Goal: Task Accomplishment & Management: Use online tool/utility

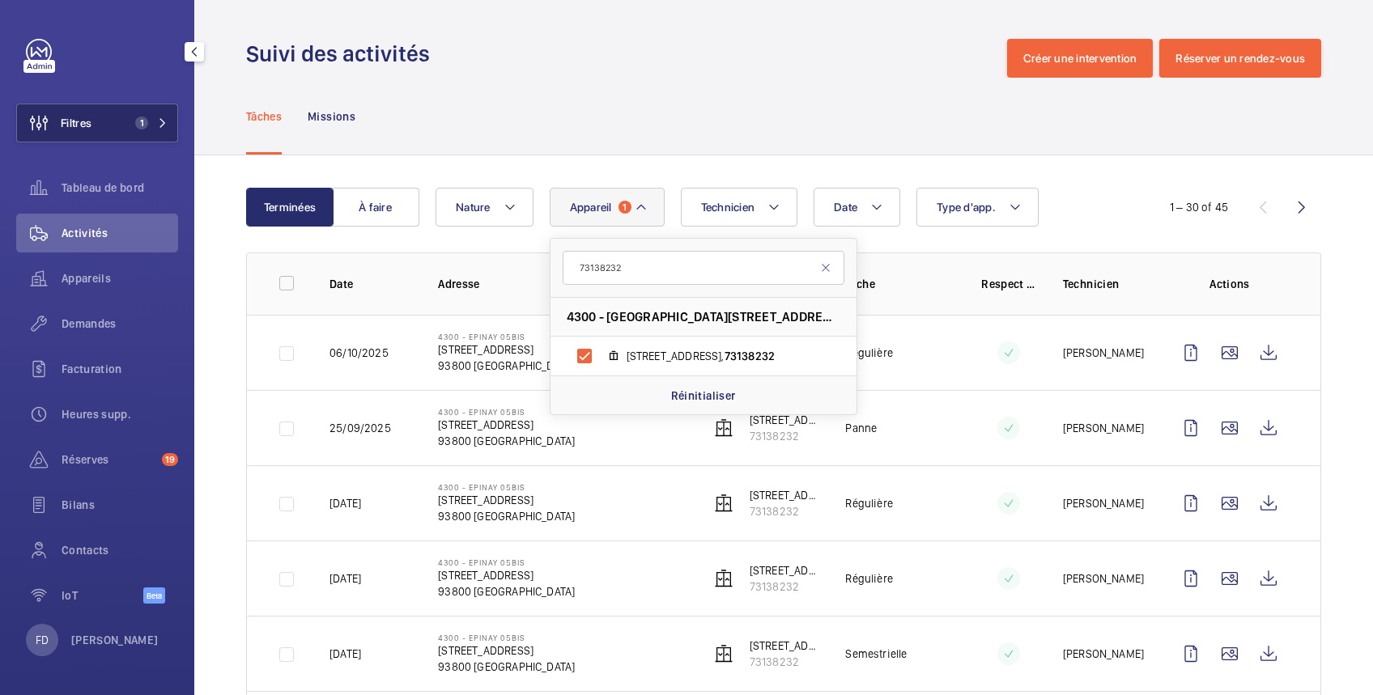
click at [115, 125] on button "Filtres 1" at bounding box center [97, 123] width 162 height 39
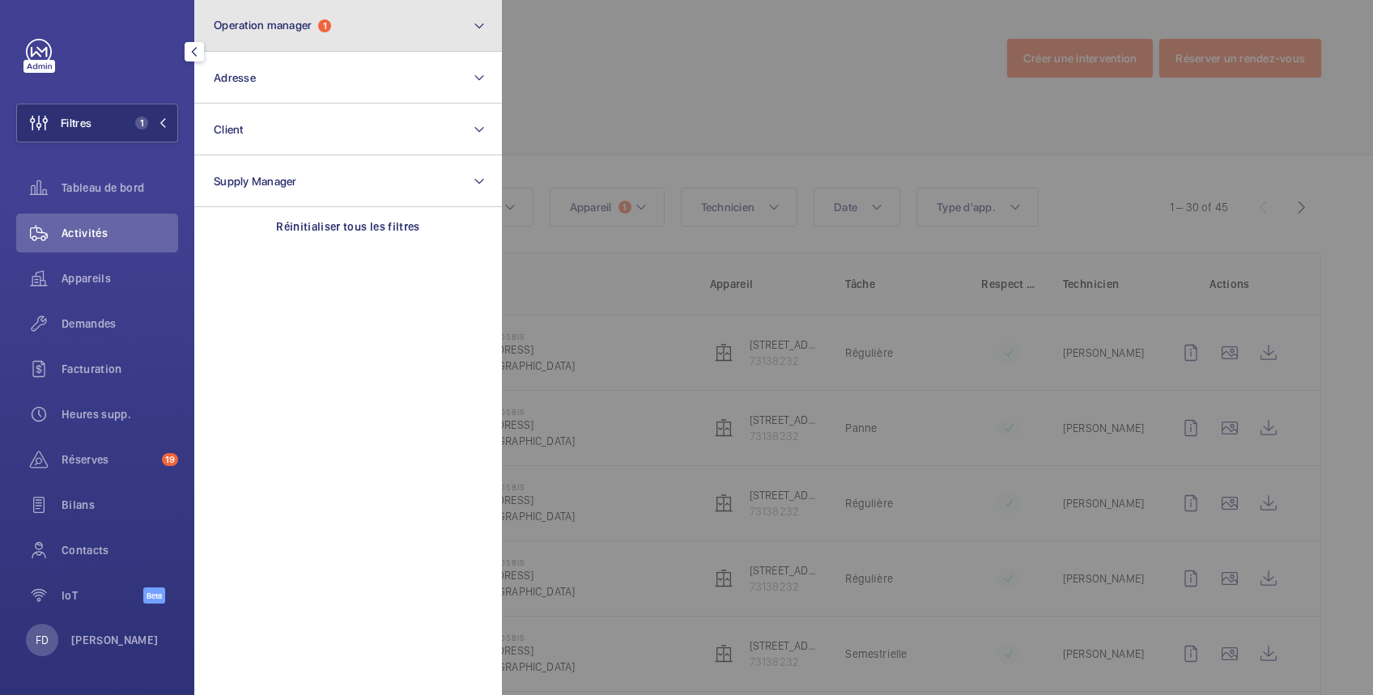
click at [266, 19] on span "Operation manager" at bounding box center [263, 25] width 98 height 13
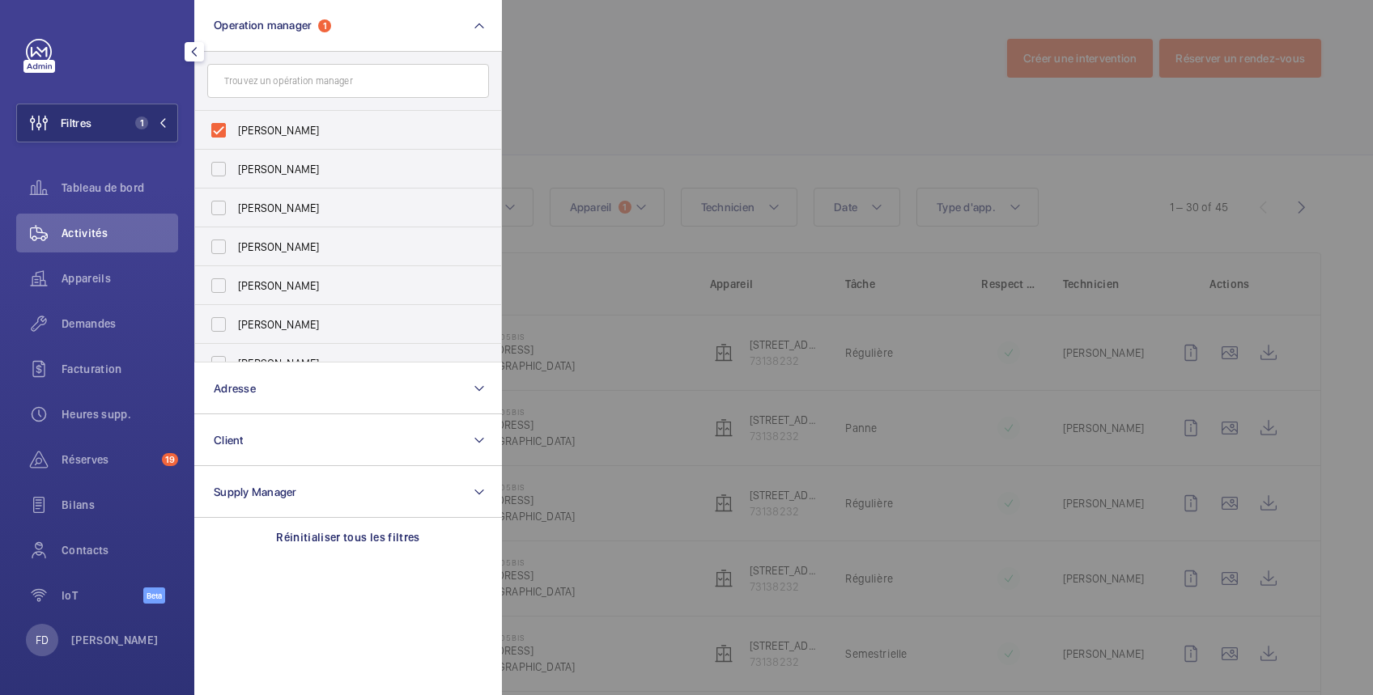
click at [625, 65] on div at bounding box center [1188, 347] width 1373 height 695
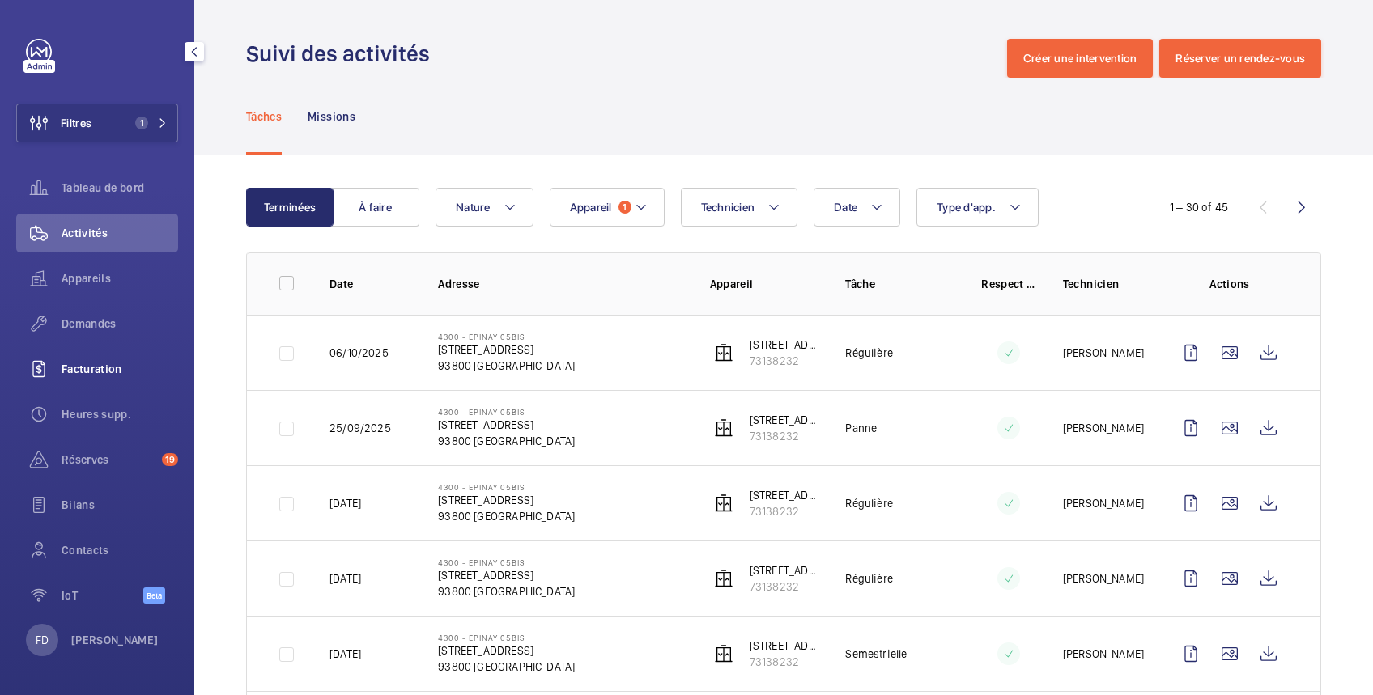
click at [102, 371] on span "Facturation" at bounding box center [120, 369] width 117 height 16
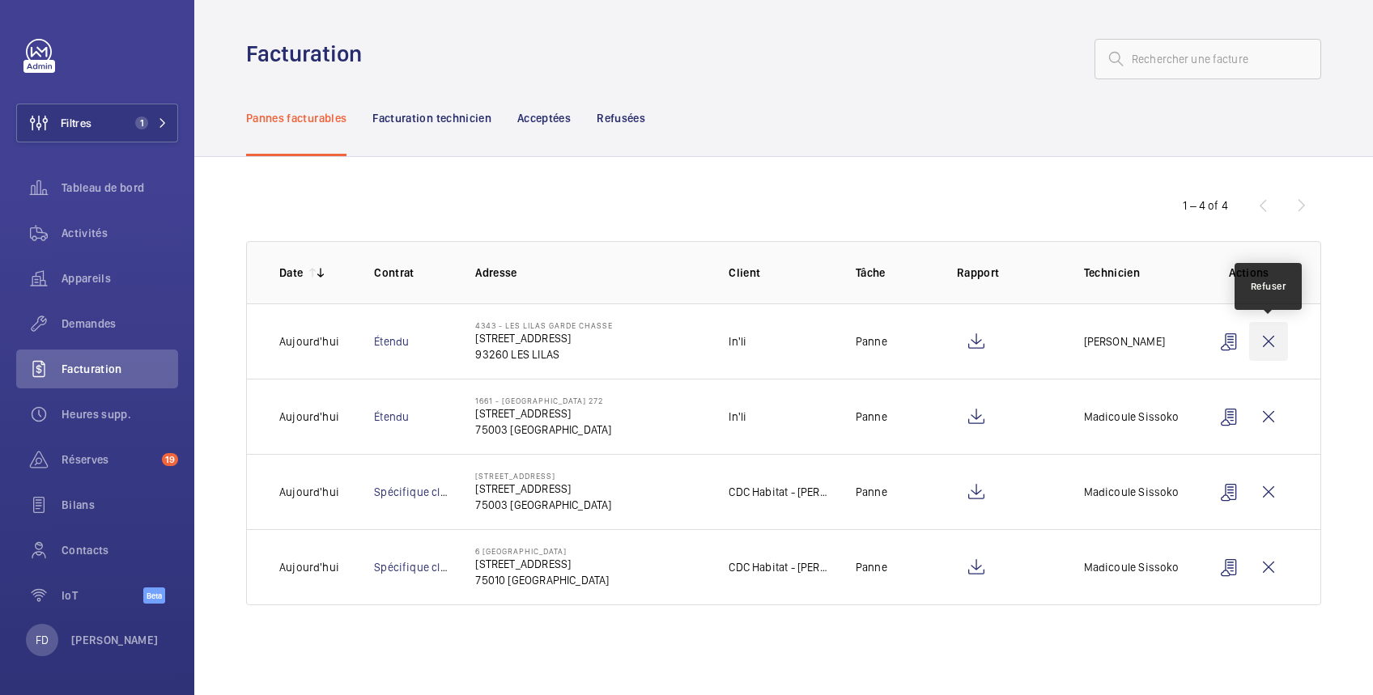
click at [1265, 337] on wm-front-icon-button at bounding box center [1268, 341] width 39 height 39
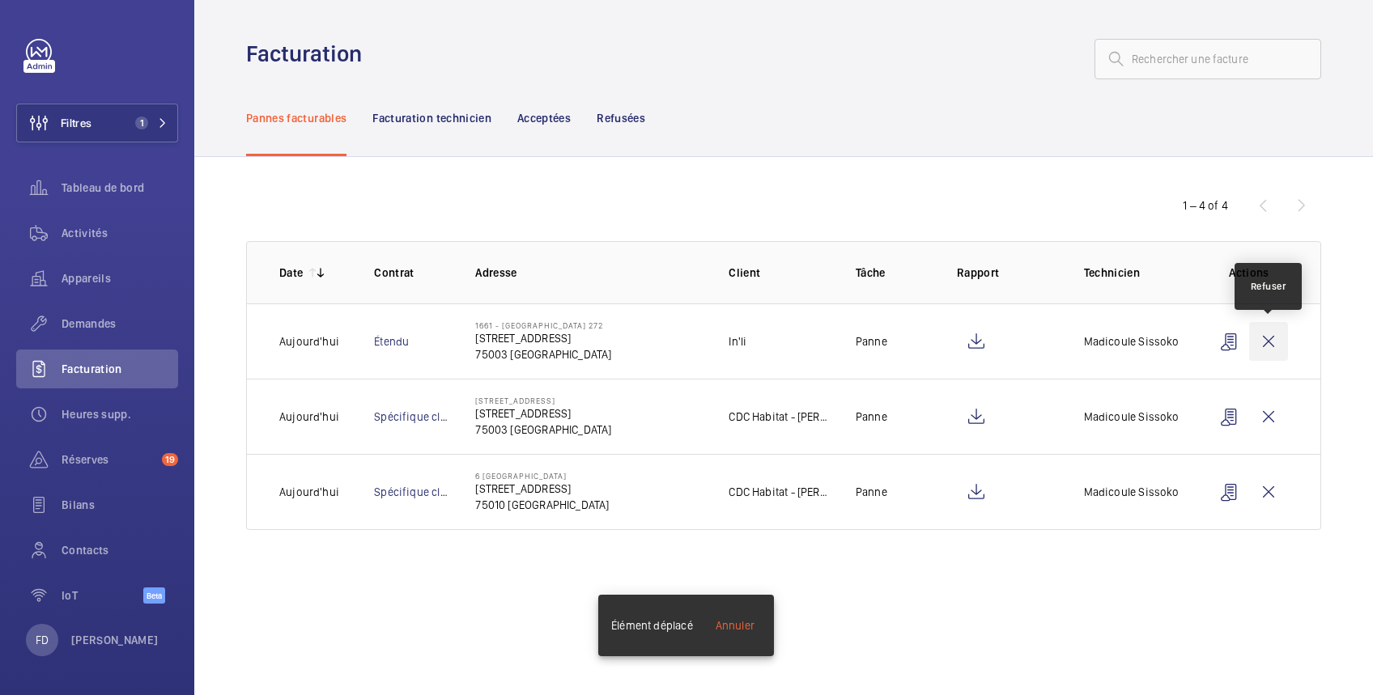
click at [1267, 337] on wm-front-icon-button at bounding box center [1268, 341] width 39 height 39
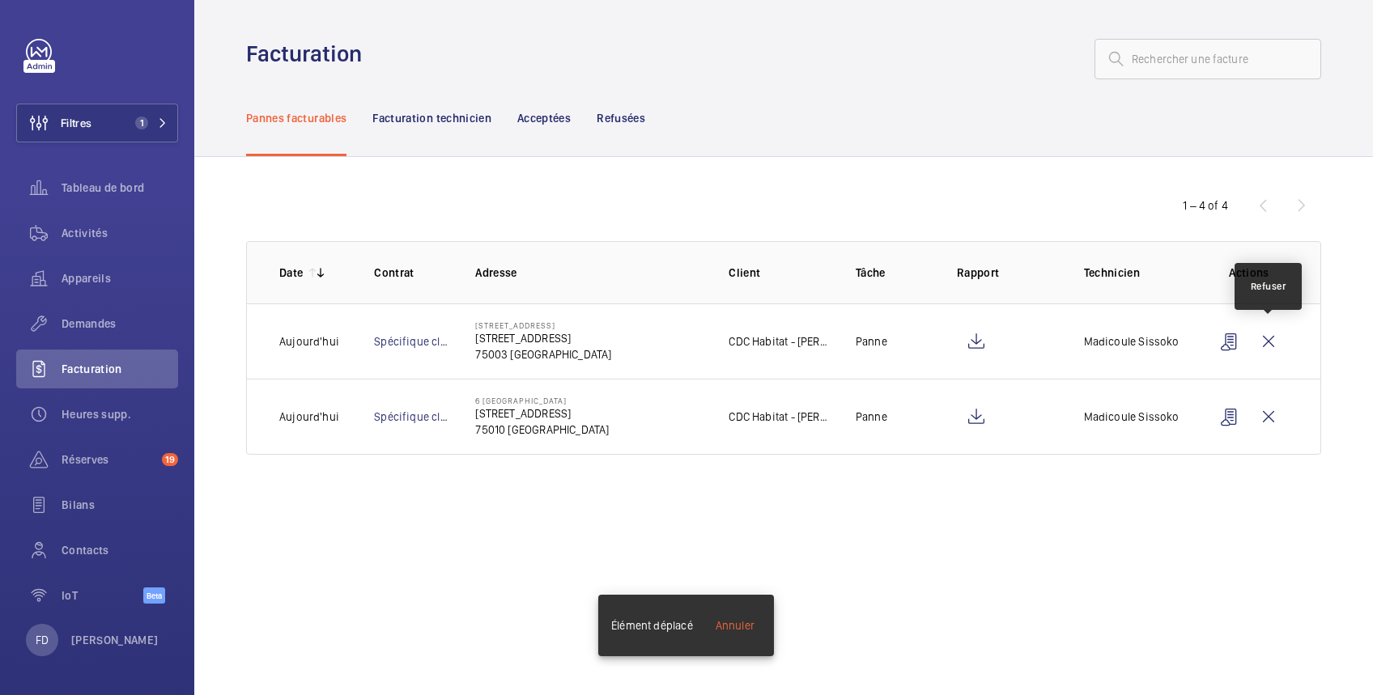
click at [1267, 337] on wm-front-icon-button at bounding box center [1268, 341] width 39 height 39
click at [1269, 341] on wm-front-icon-button at bounding box center [1268, 341] width 39 height 39
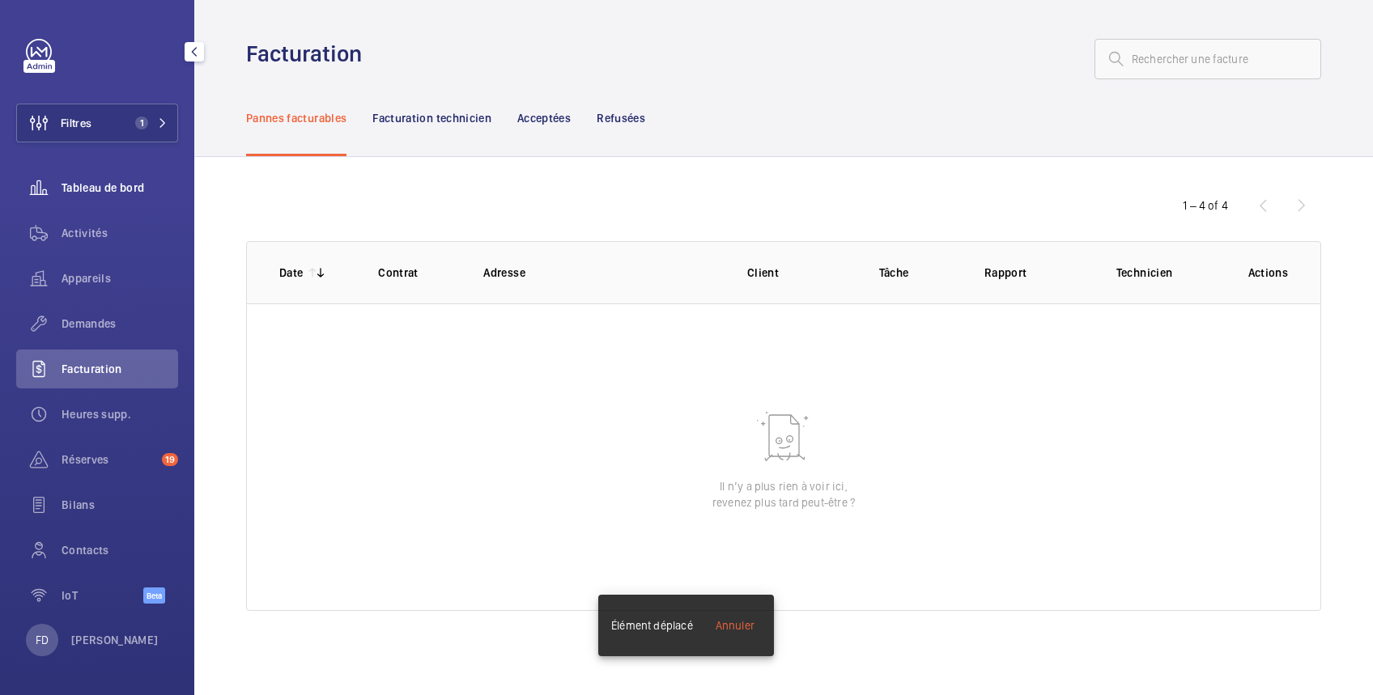
click at [115, 181] on span "Tableau de bord" at bounding box center [120, 188] width 117 height 16
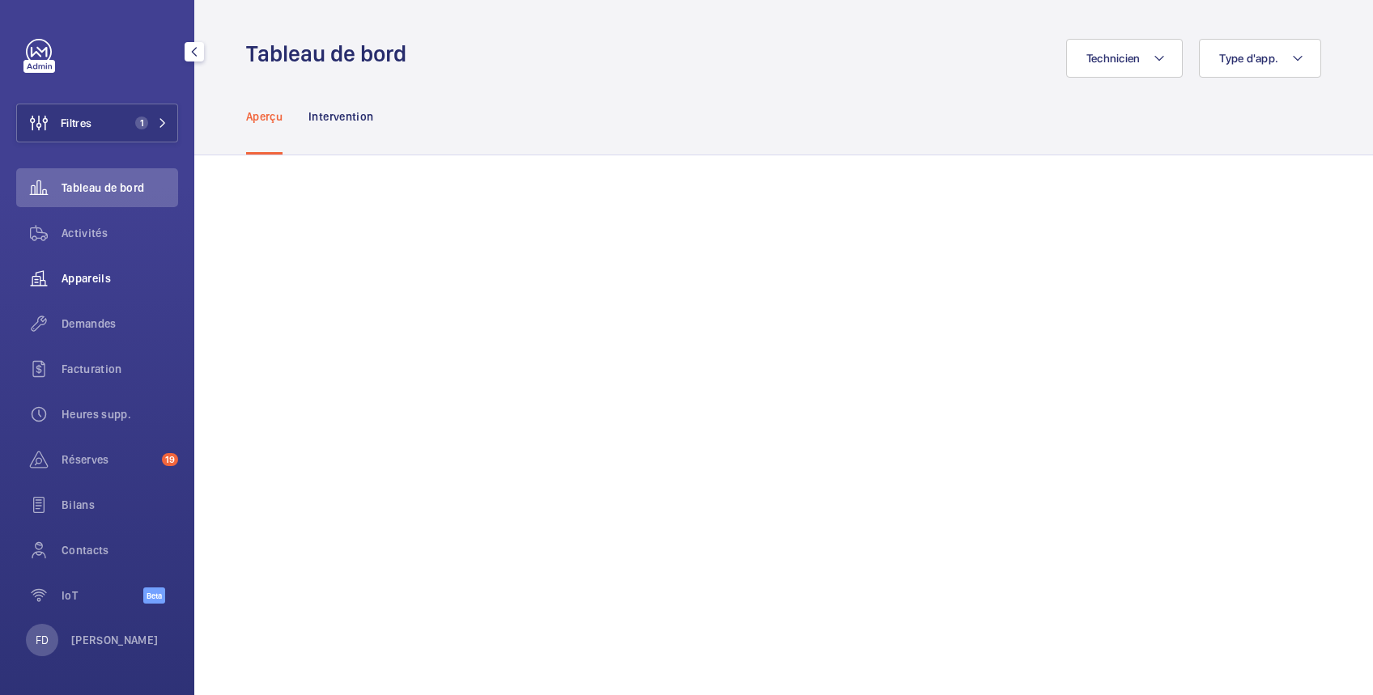
click at [85, 281] on span "Appareils" at bounding box center [120, 278] width 117 height 16
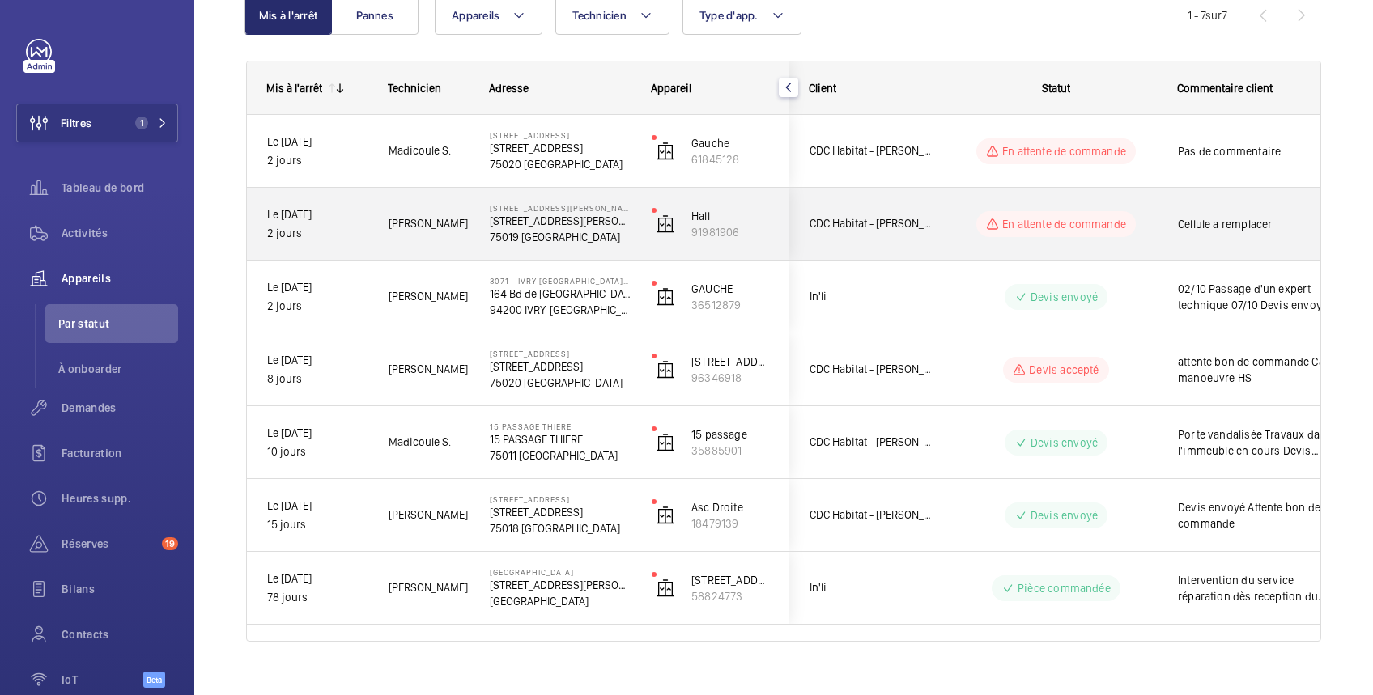
scroll to position [207, 0]
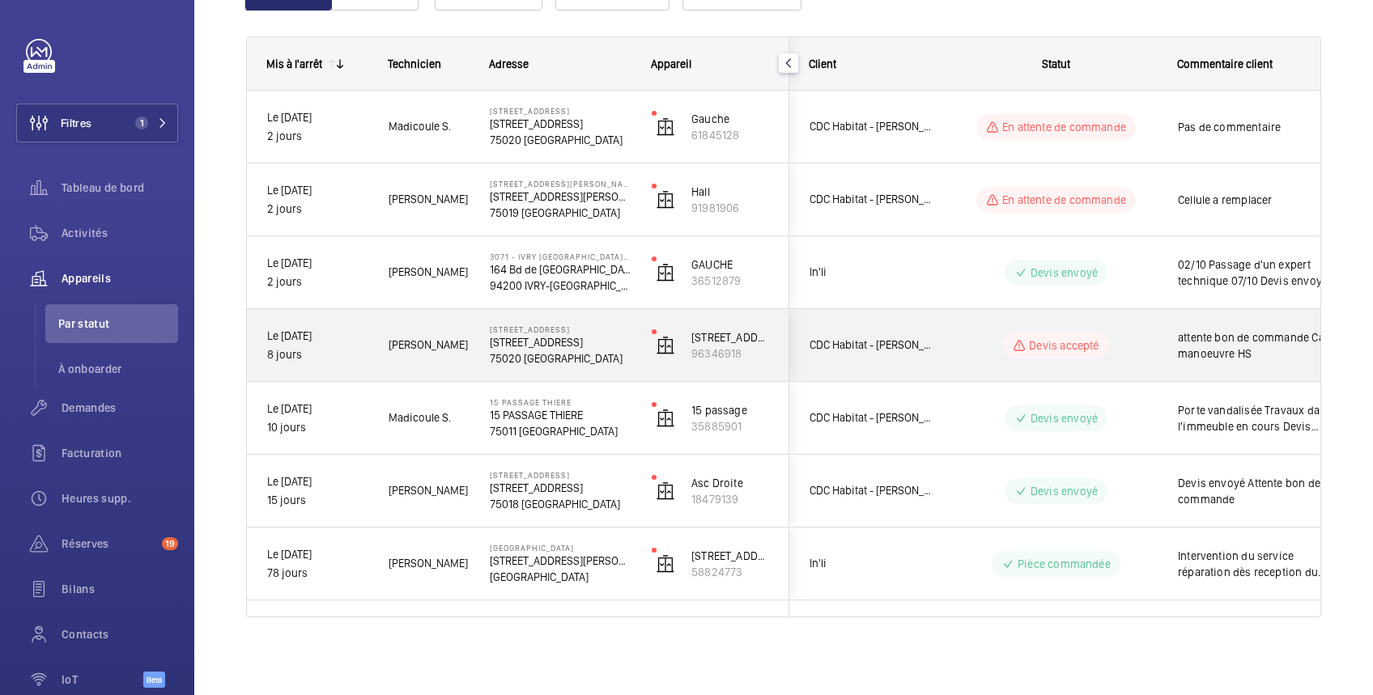
click at [1156, 333] on wm-front-pills-cell "Devis accepté" at bounding box center [1056, 346] width 202 height 26
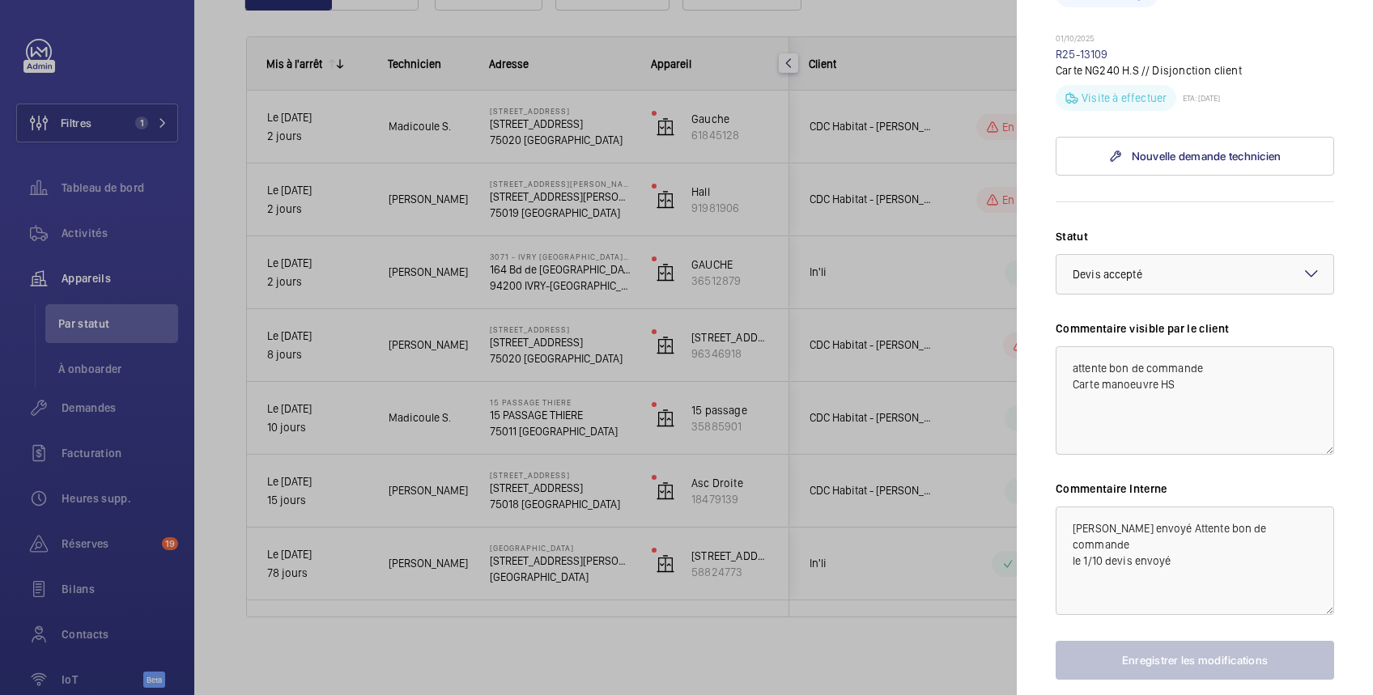
scroll to position [575, 0]
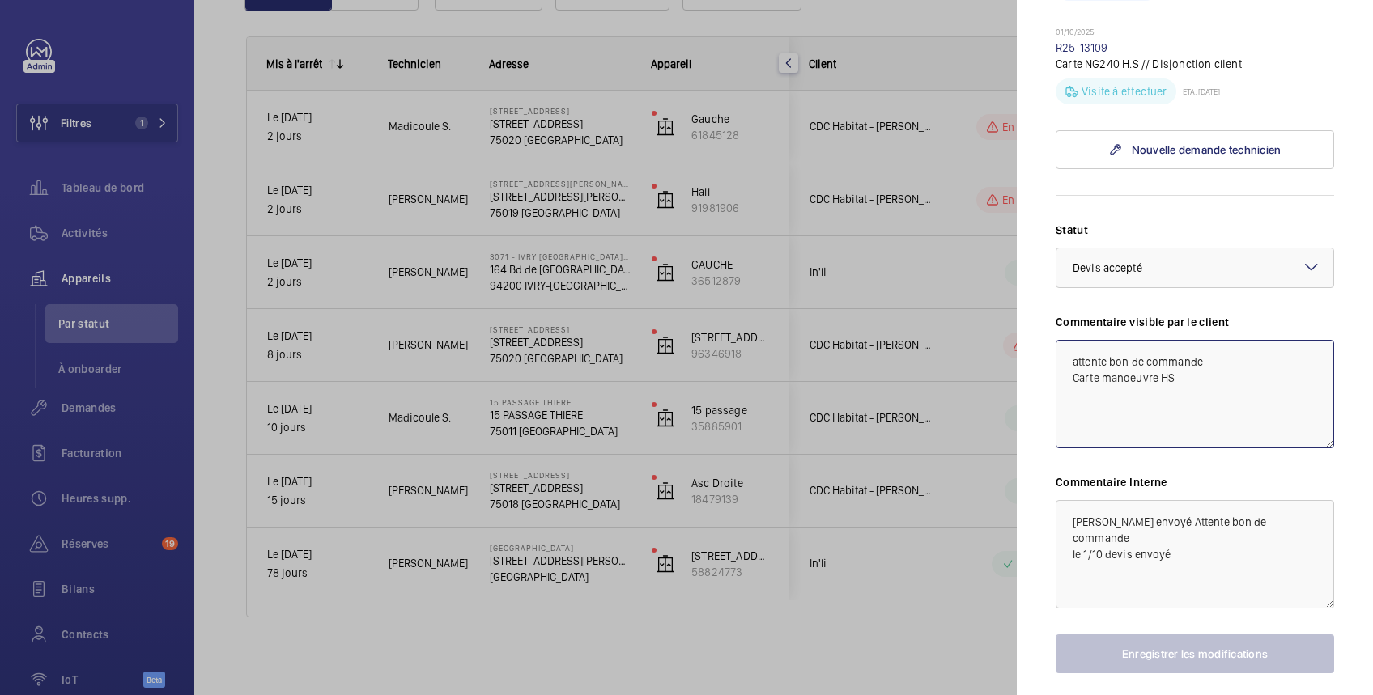
drag, startPoint x: 1068, startPoint y: 360, endPoint x: 1227, endPoint y: 356, distance: 158.7
click at [1227, 356] on textarea "attente bon de commande Carte manoeuvre HS" at bounding box center [1194, 394] width 278 height 108
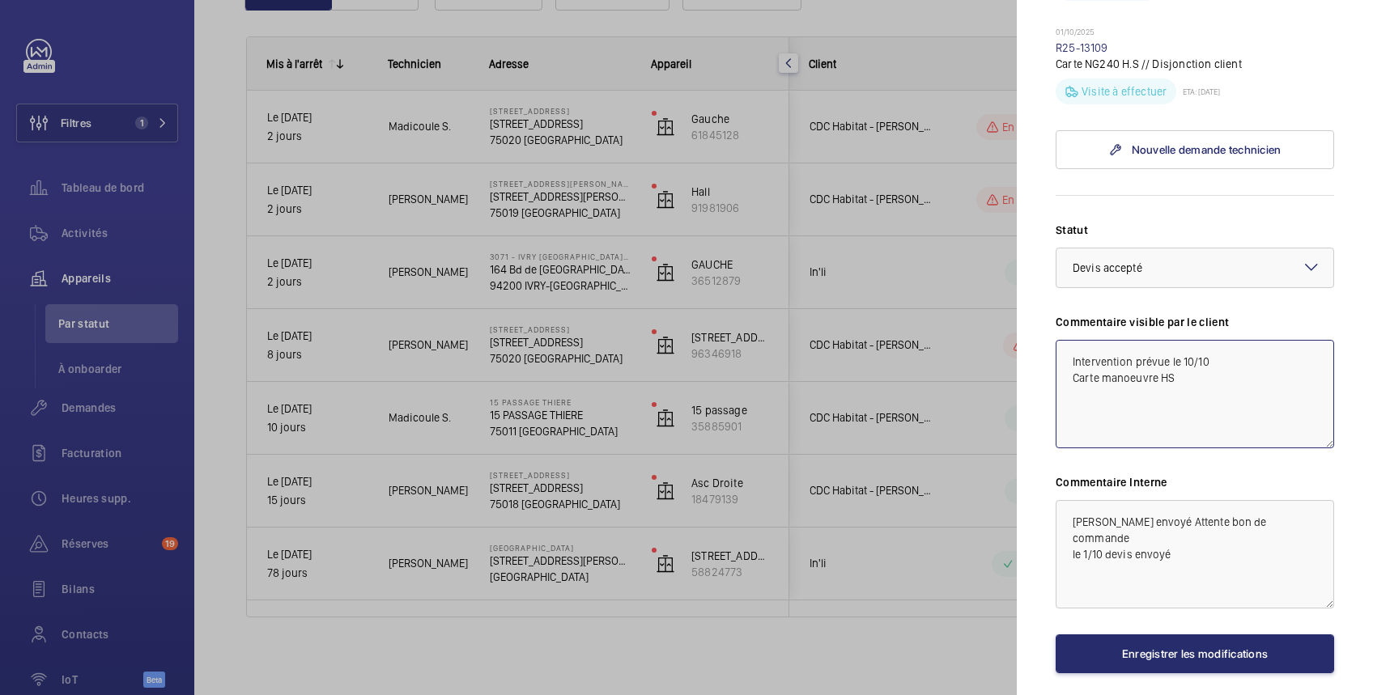
type textarea "Intervention prévue le 10/10 Carte manoeuvre HS"
drag, startPoint x: 1140, startPoint y: 514, endPoint x: 1273, endPoint y: 521, distance: 132.9
click at [1273, 521] on textarea "[PERSON_NAME] envoyé Attente bon de commande le 1/10 devis envoyé" at bounding box center [1194, 554] width 278 height 108
drag, startPoint x: 1073, startPoint y: 523, endPoint x: 1275, endPoint y: 524, distance: 202.3
click at [1275, 524] on textarea "[PERSON_NAME] envoyé Attente bon de commande le 1/10 devis envoyé" at bounding box center [1194, 554] width 278 height 108
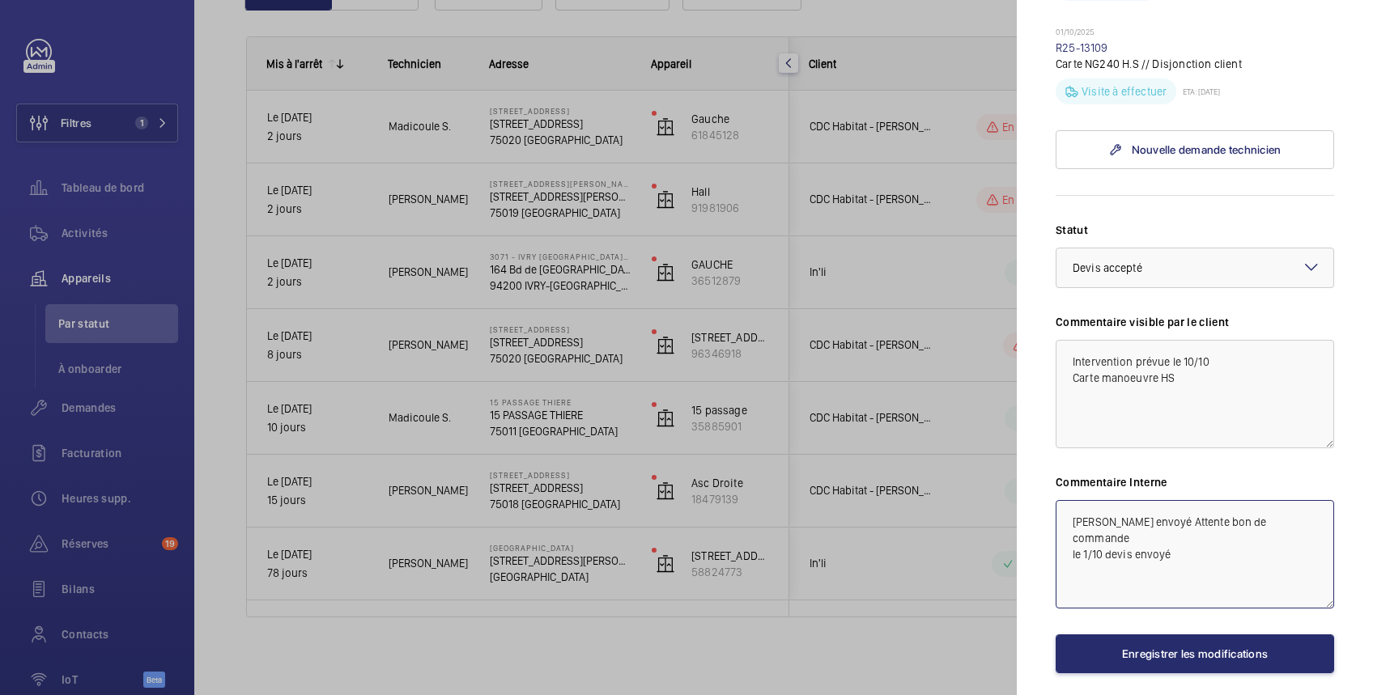
click at [1073, 516] on textarea "[PERSON_NAME] envoyé Attente bon de commande le 1/10 devis envoyé" at bounding box center [1194, 554] width 278 height 108
type textarea "Le 8/10 commande reçu [PERSON_NAME] envoyé Attente bon de commande le 1/10 devi…"
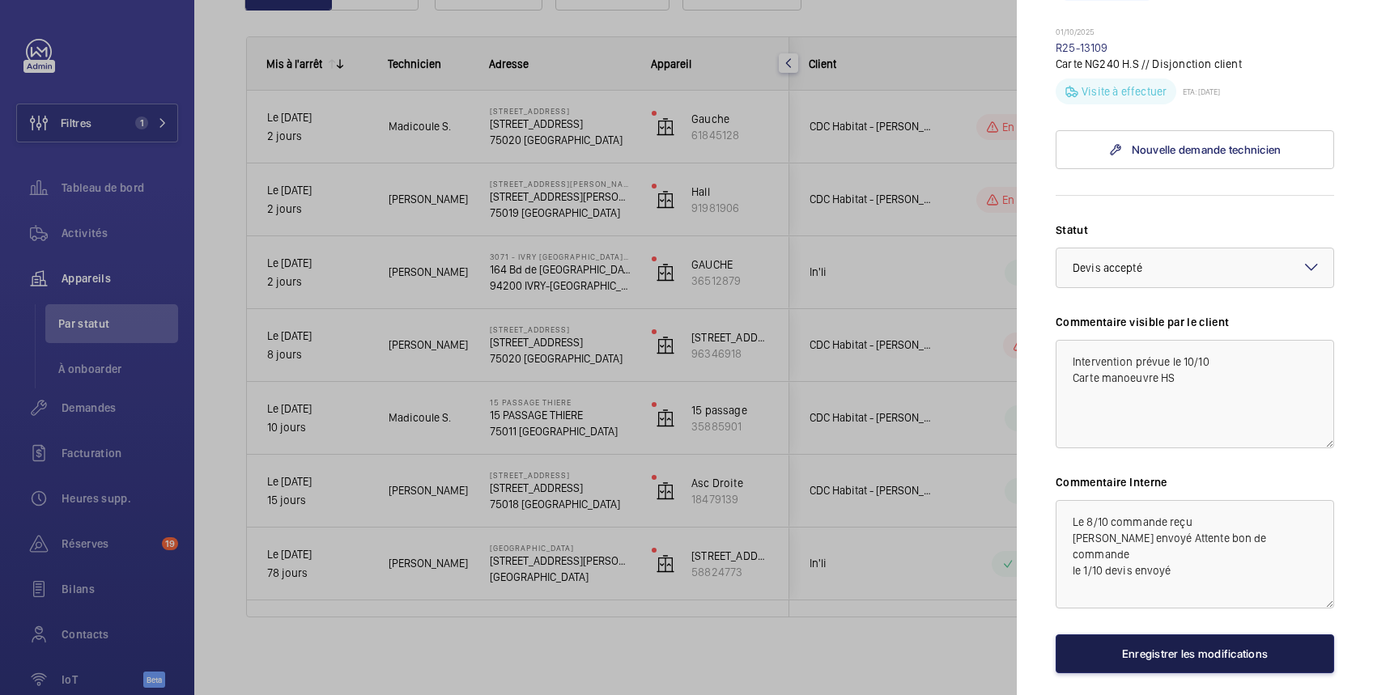
click at [1214, 660] on button "Enregistrer les modifications" at bounding box center [1194, 653] width 278 height 39
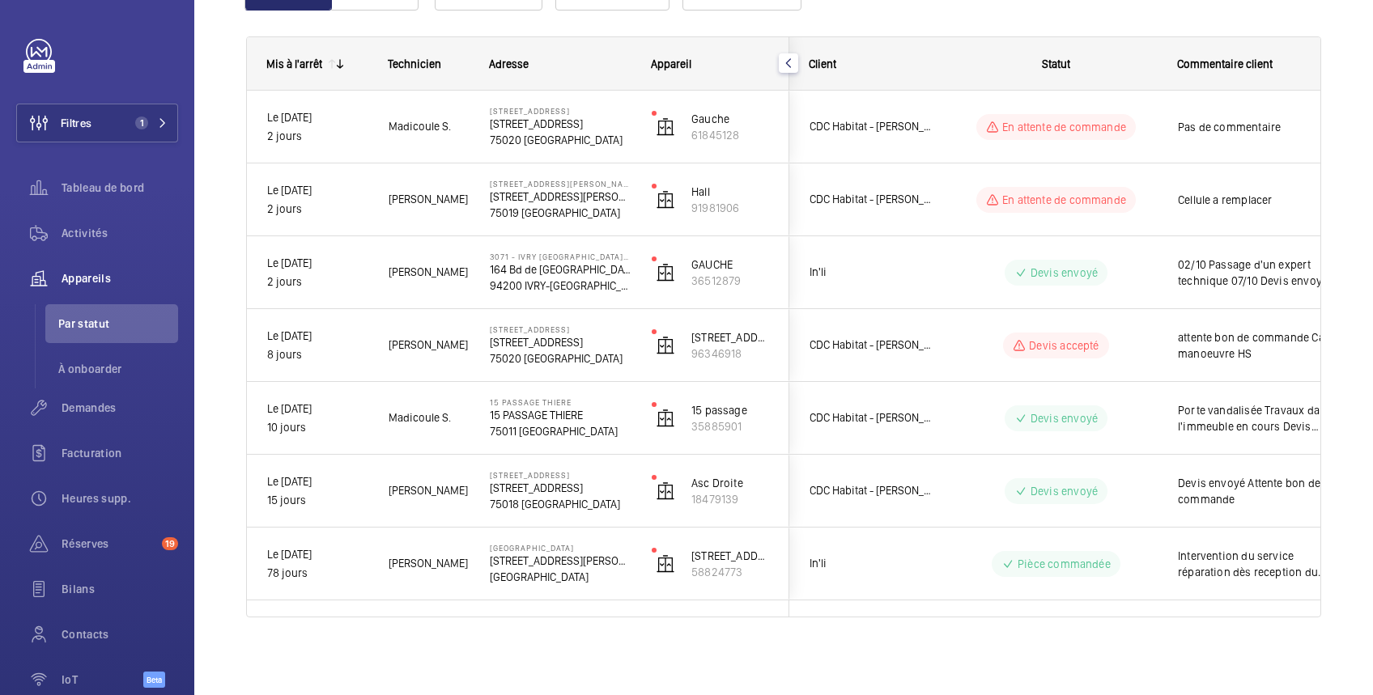
scroll to position [0, 0]
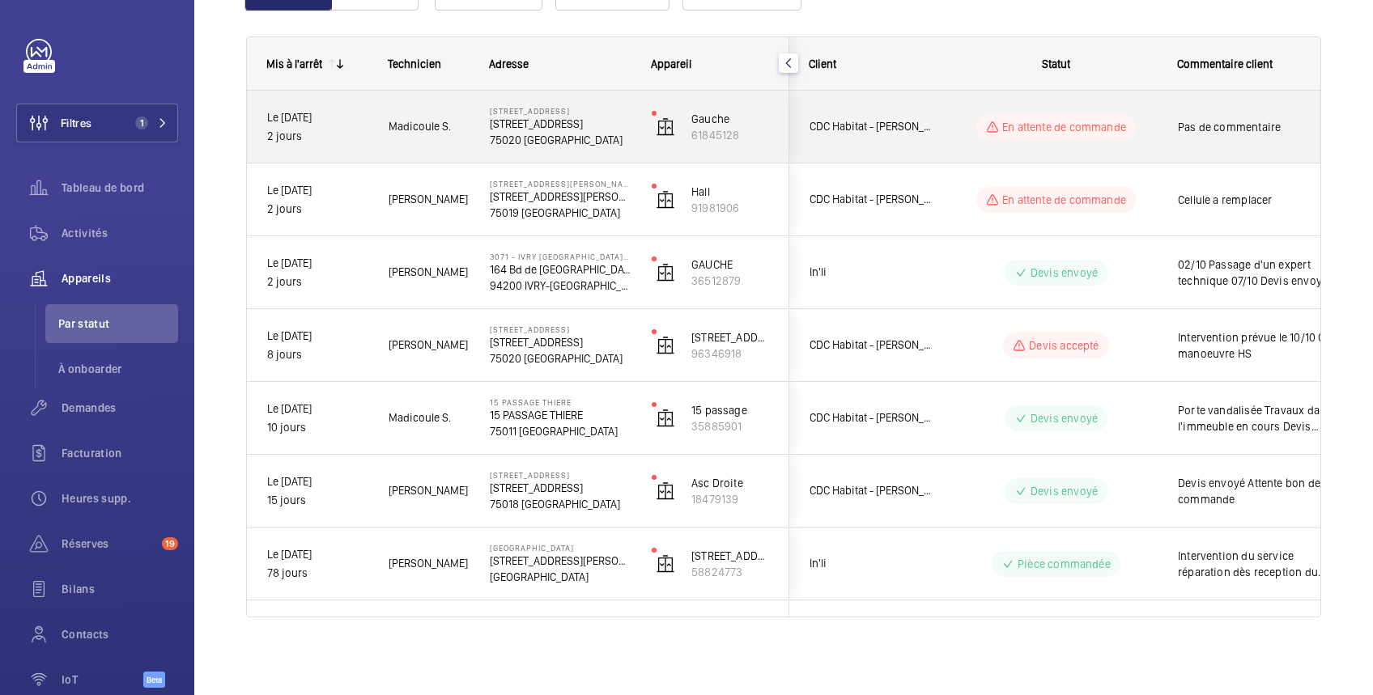
click at [1170, 142] on div "Pas de commentaire" at bounding box center [1251, 127] width 187 height 70
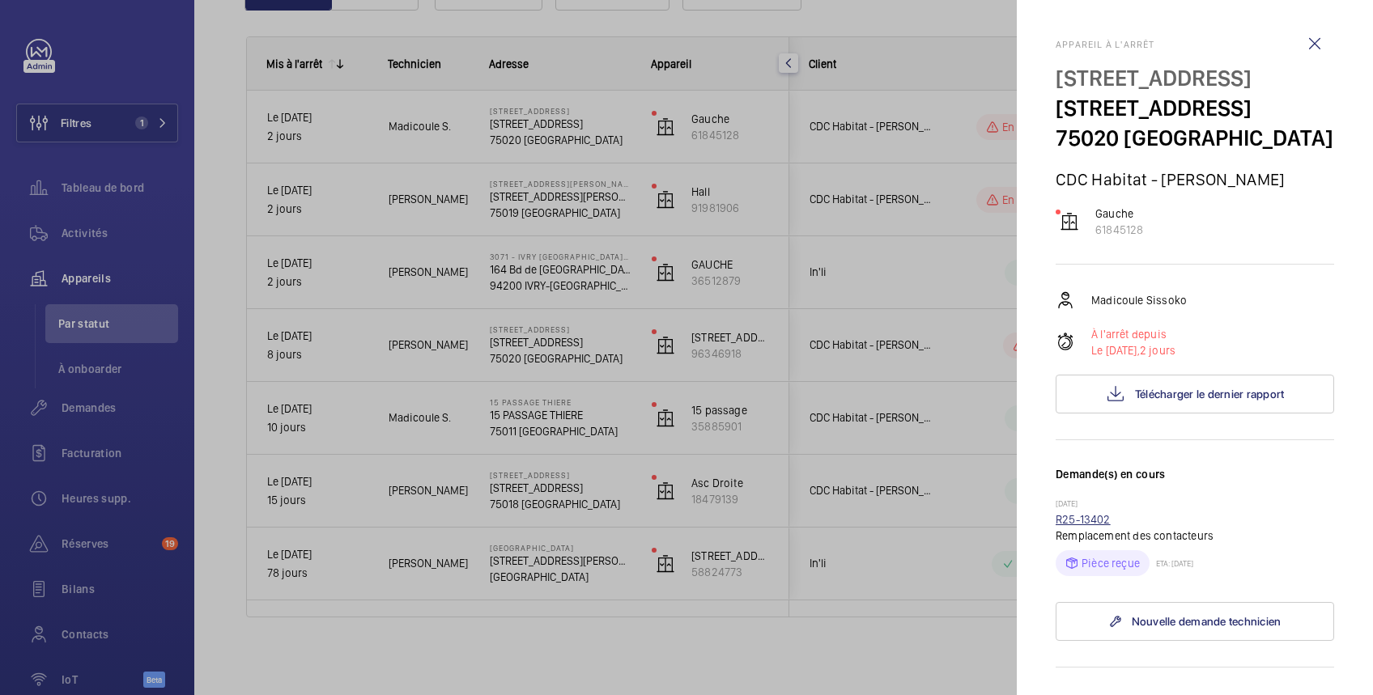
click at [1094, 522] on link "R25-13402" at bounding box center [1082, 519] width 55 height 13
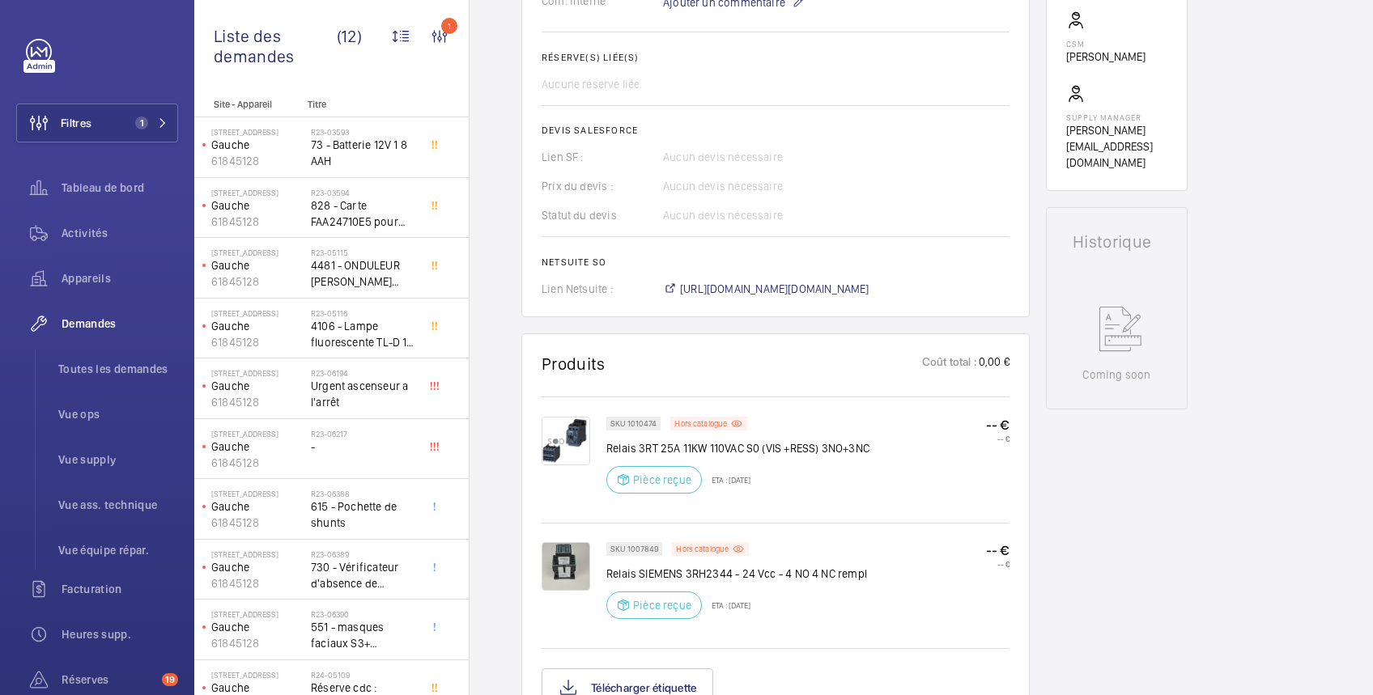
scroll to position [575, 0]
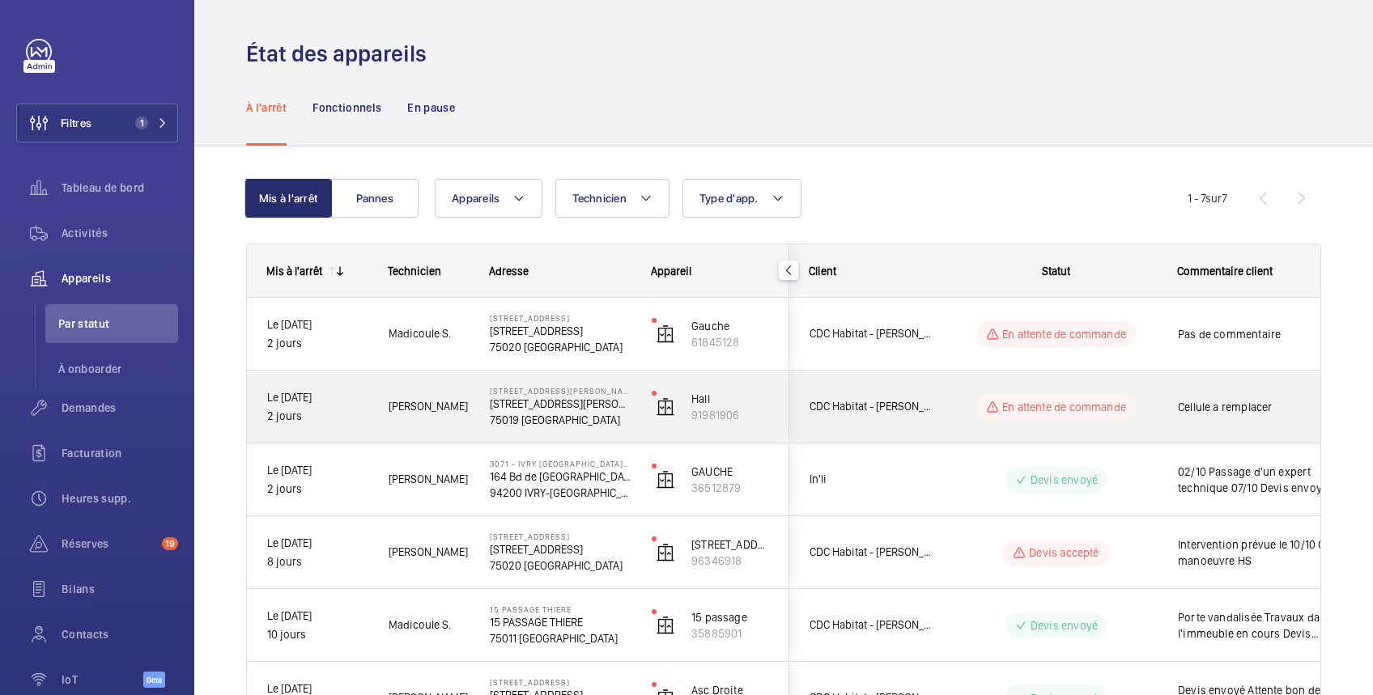
click at [1147, 405] on wm-front-pills-cell "En attente de commande" at bounding box center [1056, 407] width 202 height 26
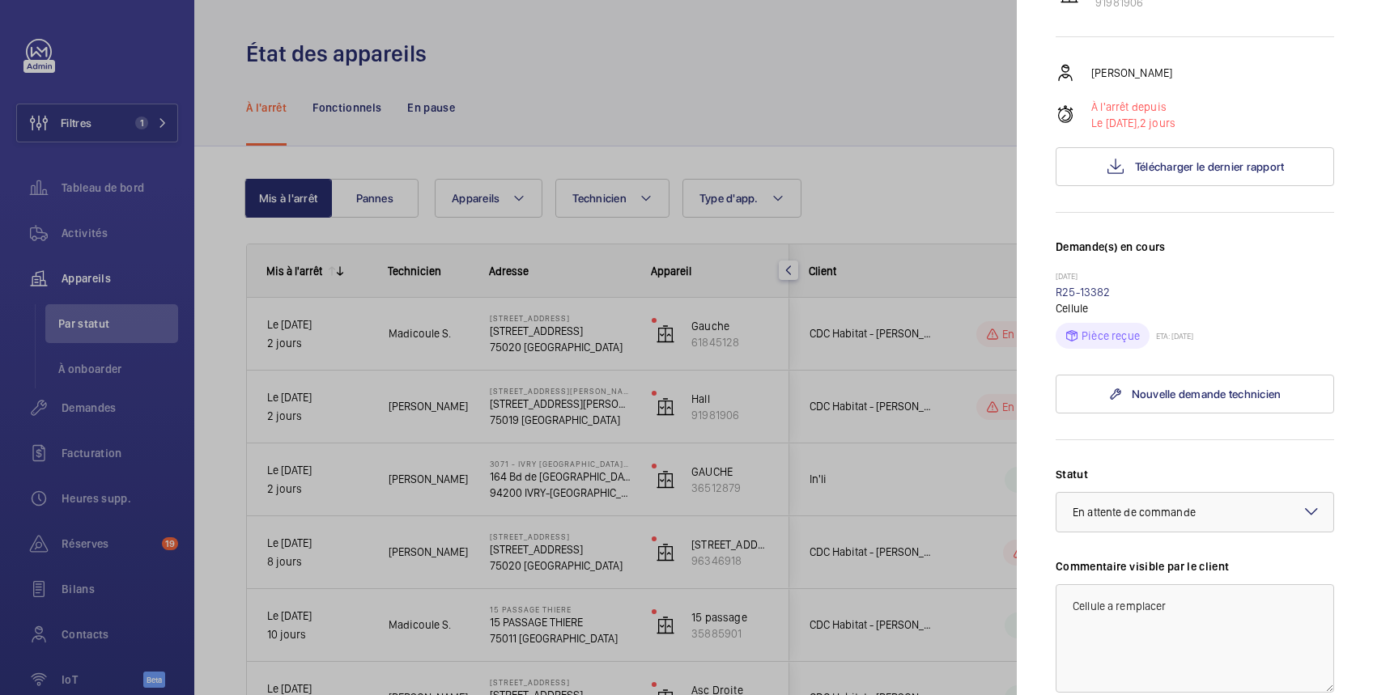
scroll to position [541, 0]
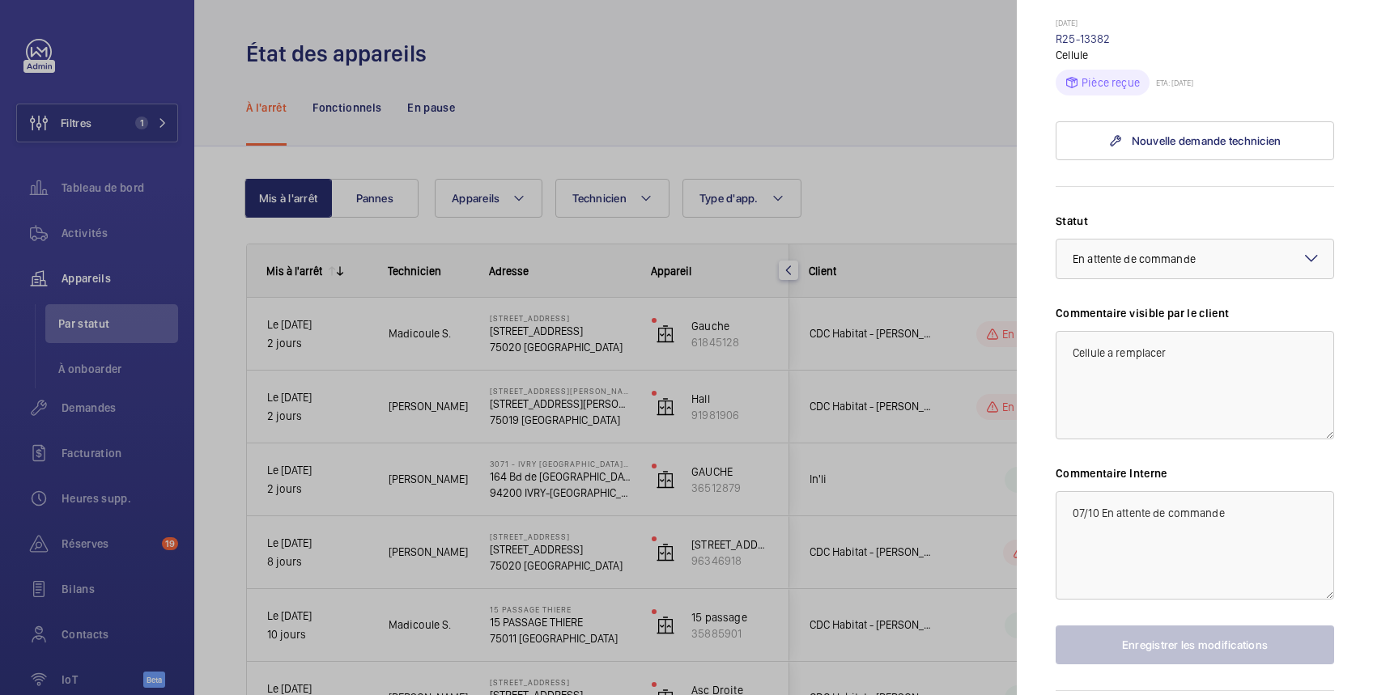
click at [965, 337] on div at bounding box center [686, 347] width 1373 height 695
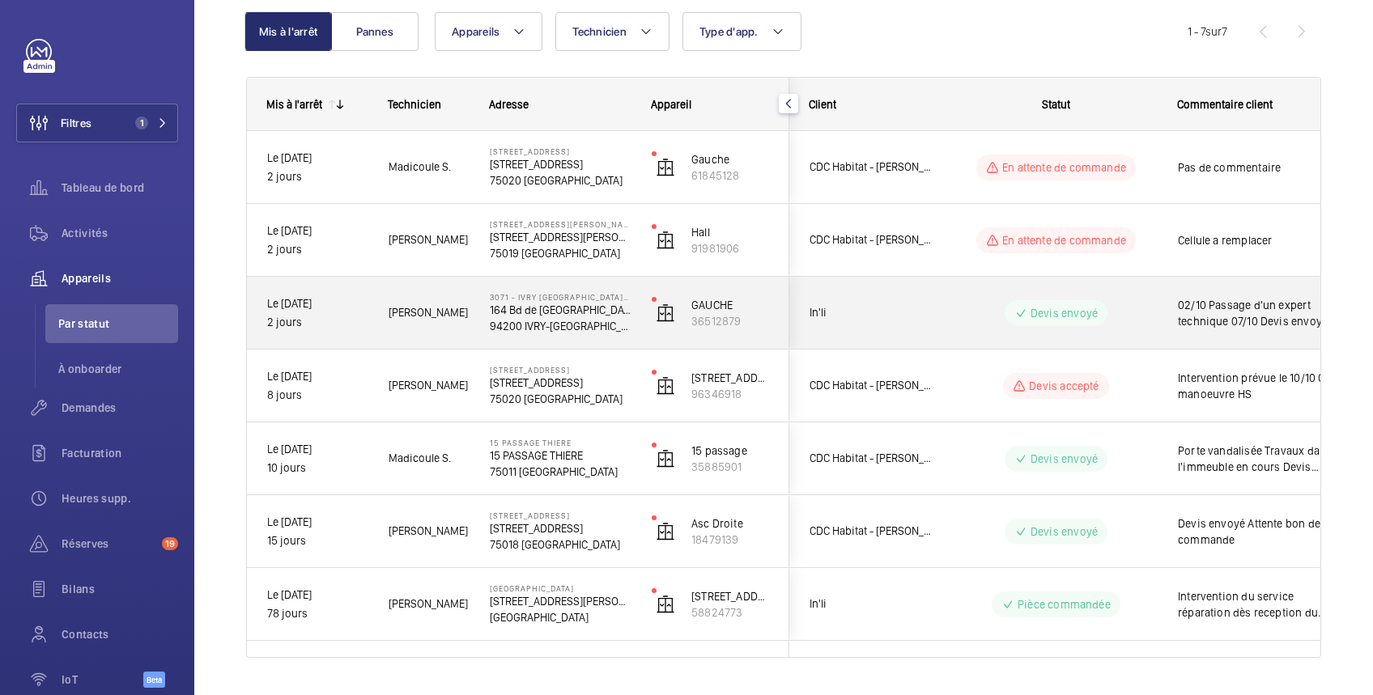
scroll to position [207, 0]
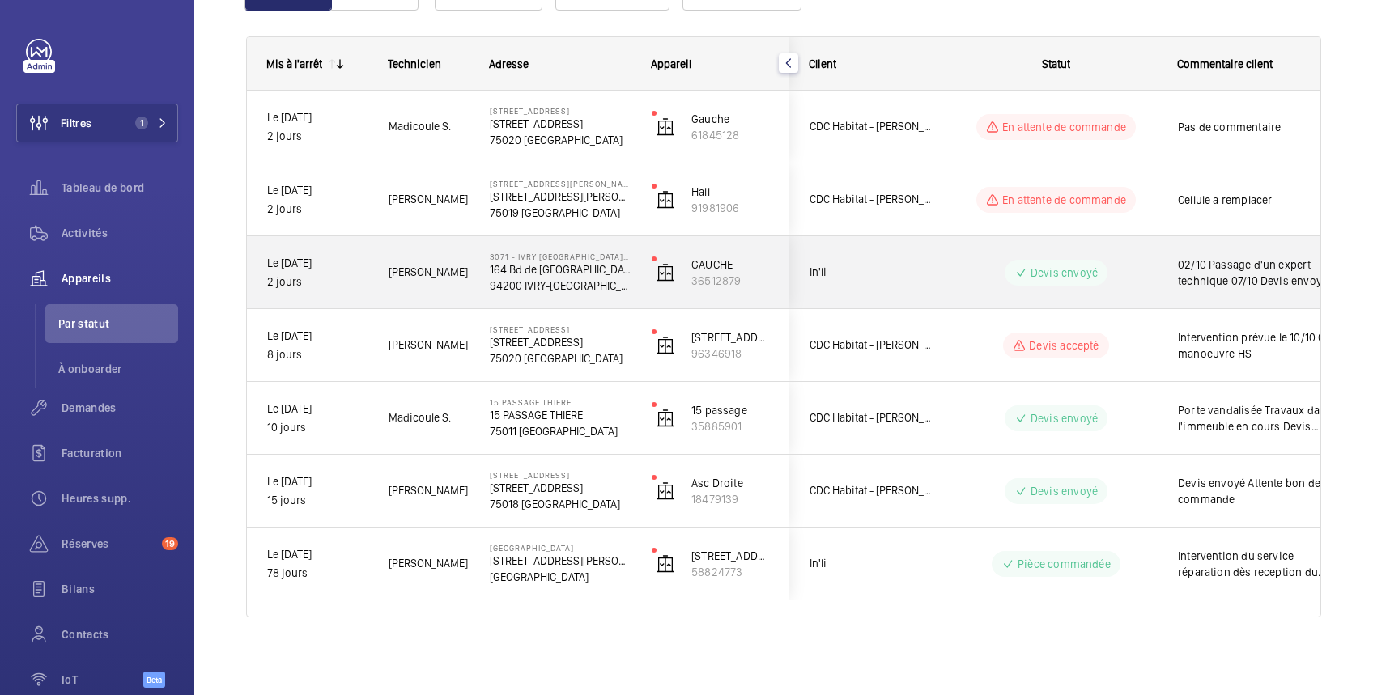
click at [1161, 269] on div "02/10 Passage d'un expert technique 07/10 Devis envoyé" at bounding box center [1251, 273] width 187 height 70
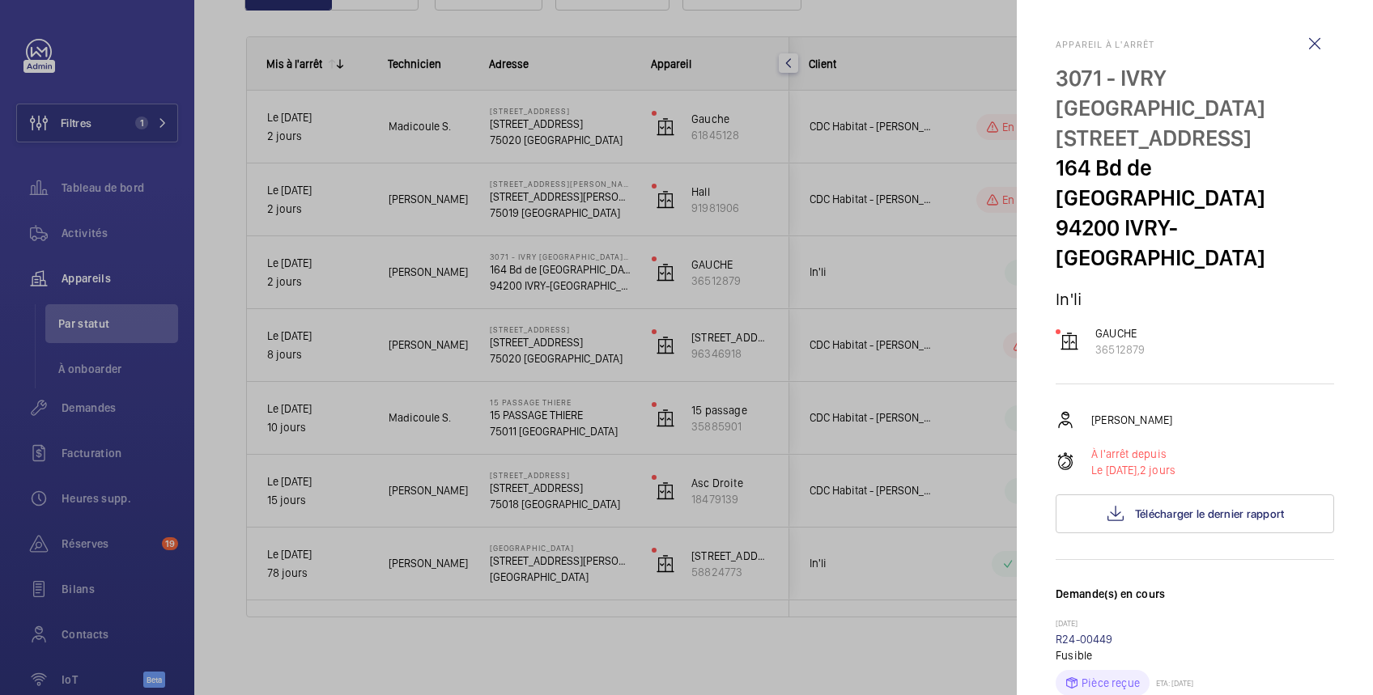
scroll to position [287, 0]
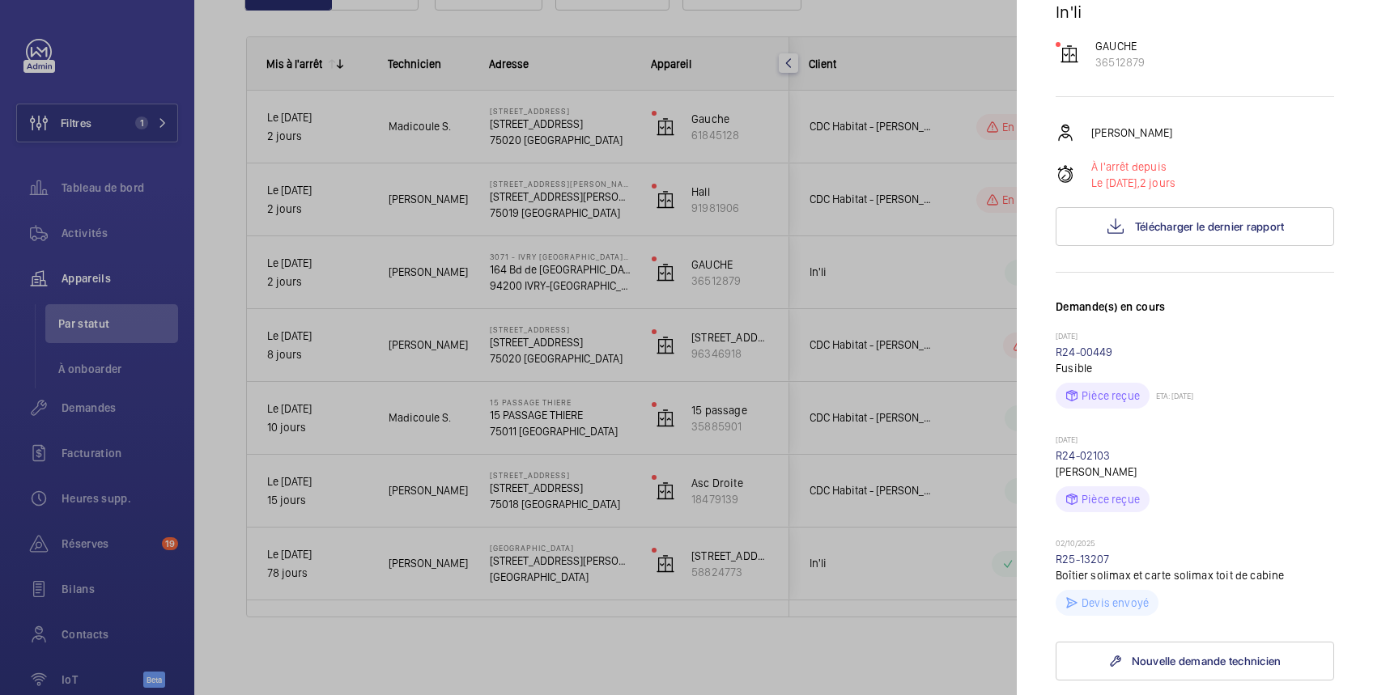
click at [526, 23] on div at bounding box center [686, 347] width 1373 height 695
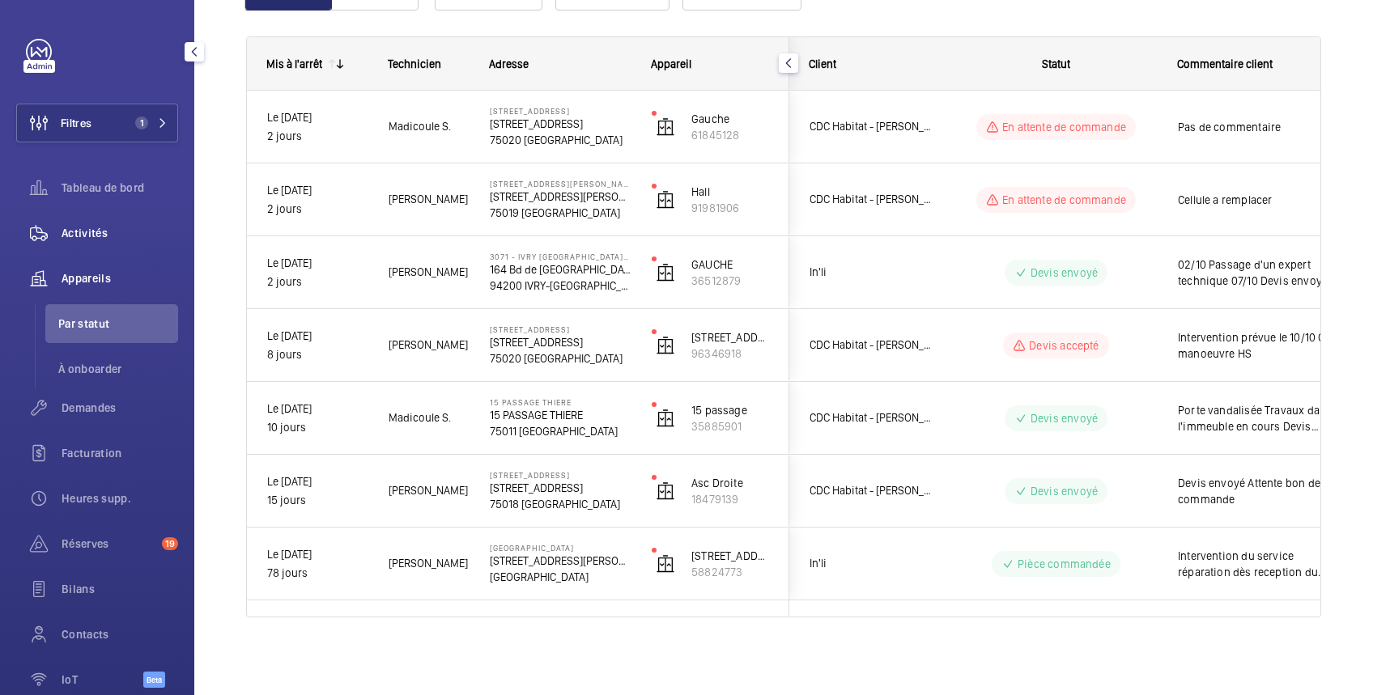
click at [84, 233] on span "Activités" at bounding box center [120, 233] width 117 height 16
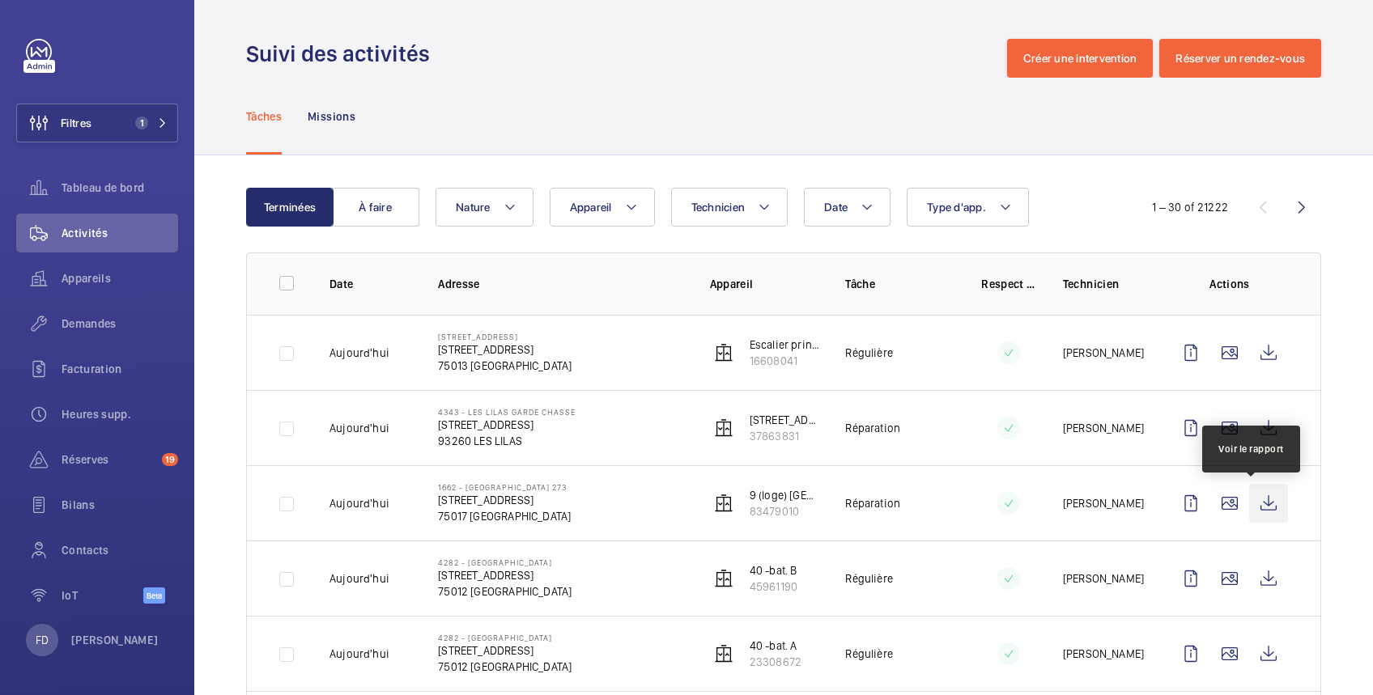
click at [1252, 507] on wm-front-icon-button at bounding box center [1268, 503] width 39 height 39
click at [87, 318] on span "Demandes" at bounding box center [120, 324] width 117 height 16
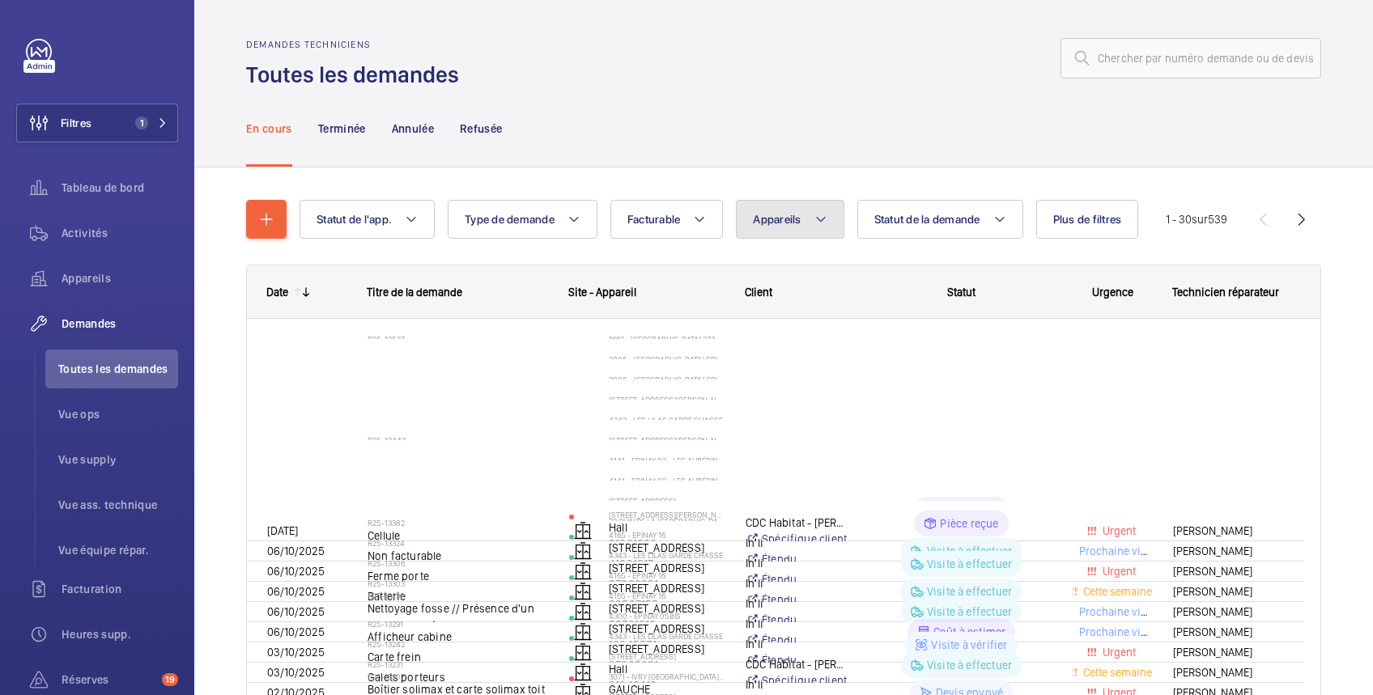
click at [803, 219] on button "Appareils" at bounding box center [790, 219] width 108 height 39
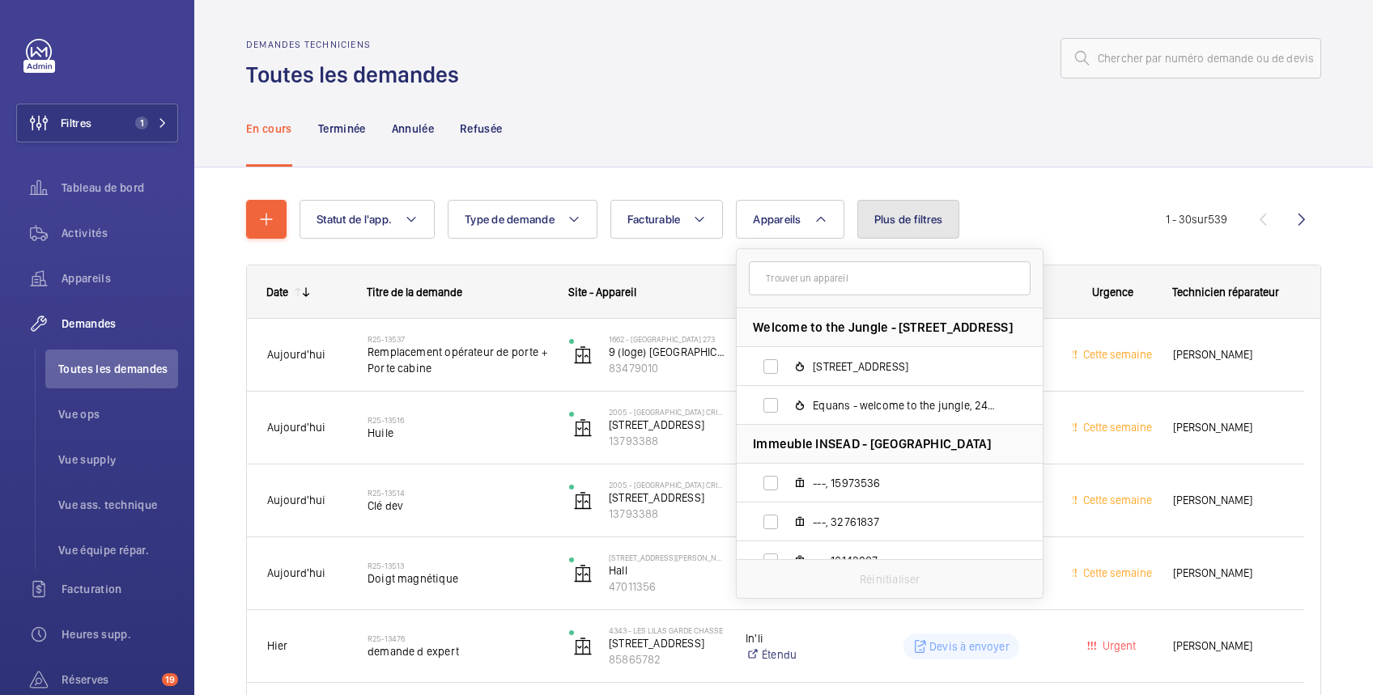
click at [898, 216] on span "Plus de filtres" at bounding box center [908, 219] width 69 height 13
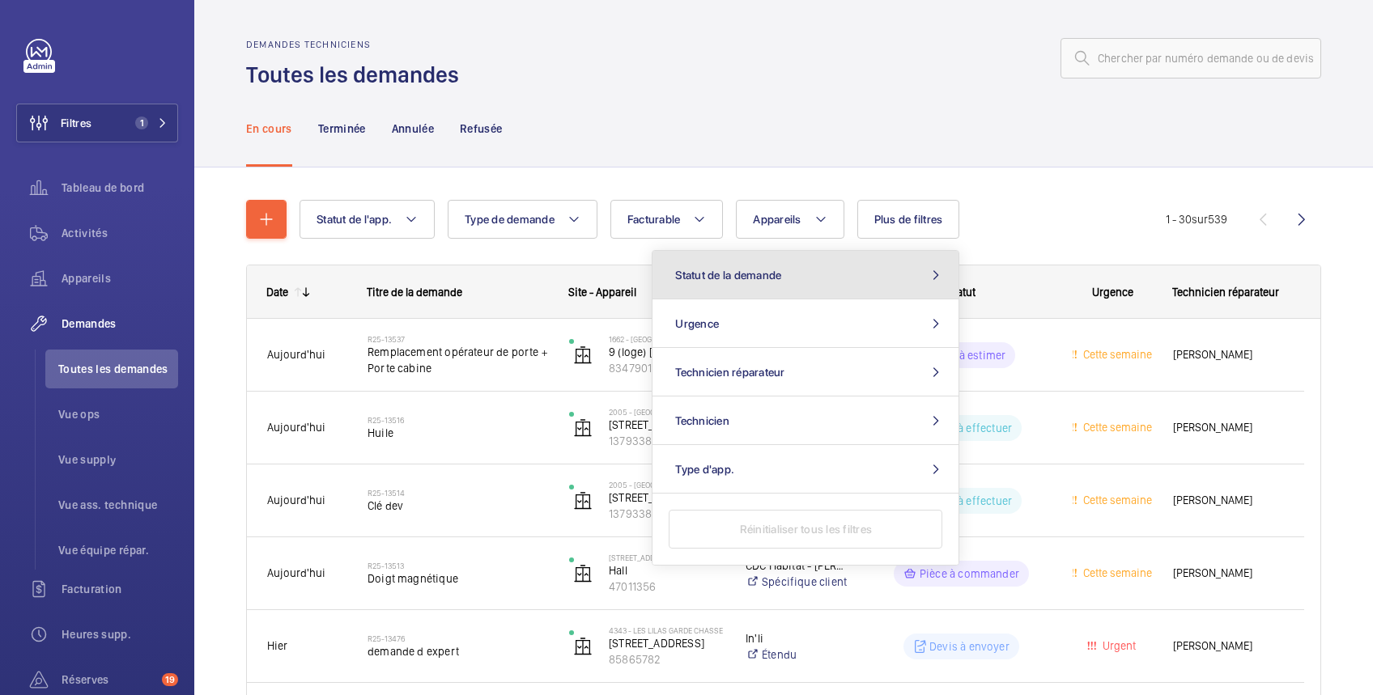
click at [843, 278] on button "Statut de la demande" at bounding box center [805, 275] width 306 height 49
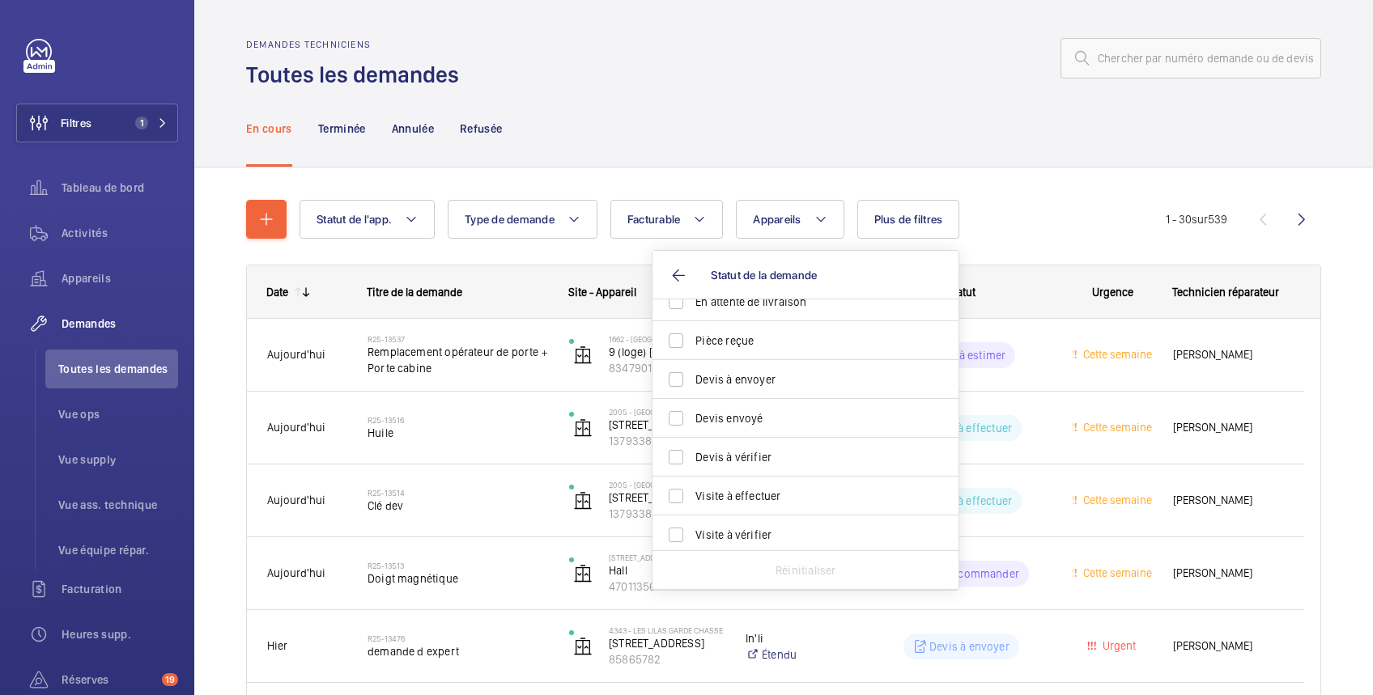
scroll to position [214, 0]
click at [808, 379] on span "Devis à envoyer" at bounding box center [806, 376] width 223 height 16
click at [692, 379] on input "Devis à envoyer" at bounding box center [676, 376] width 32 height 32
checkbox input "true"
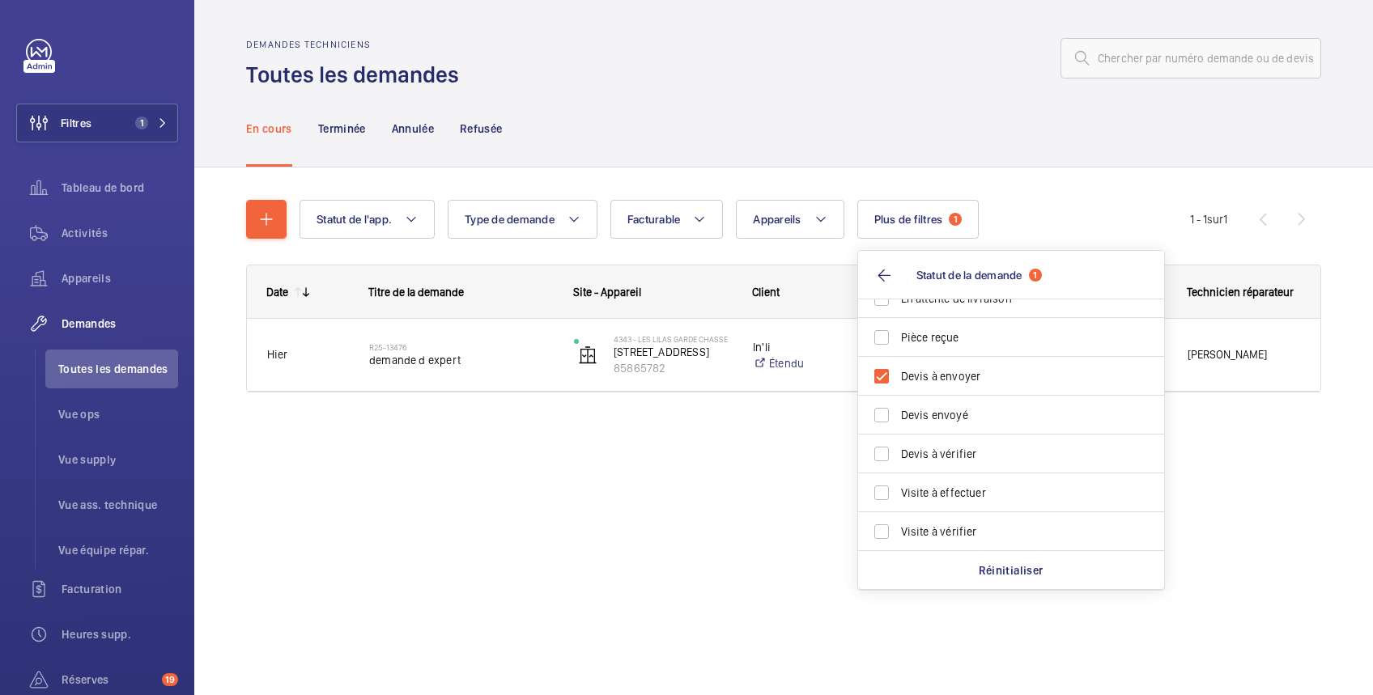
click at [728, 422] on div "Date Titre de la demande Site - Appareil Client [DATE]" at bounding box center [783, 348] width 1075 height 167
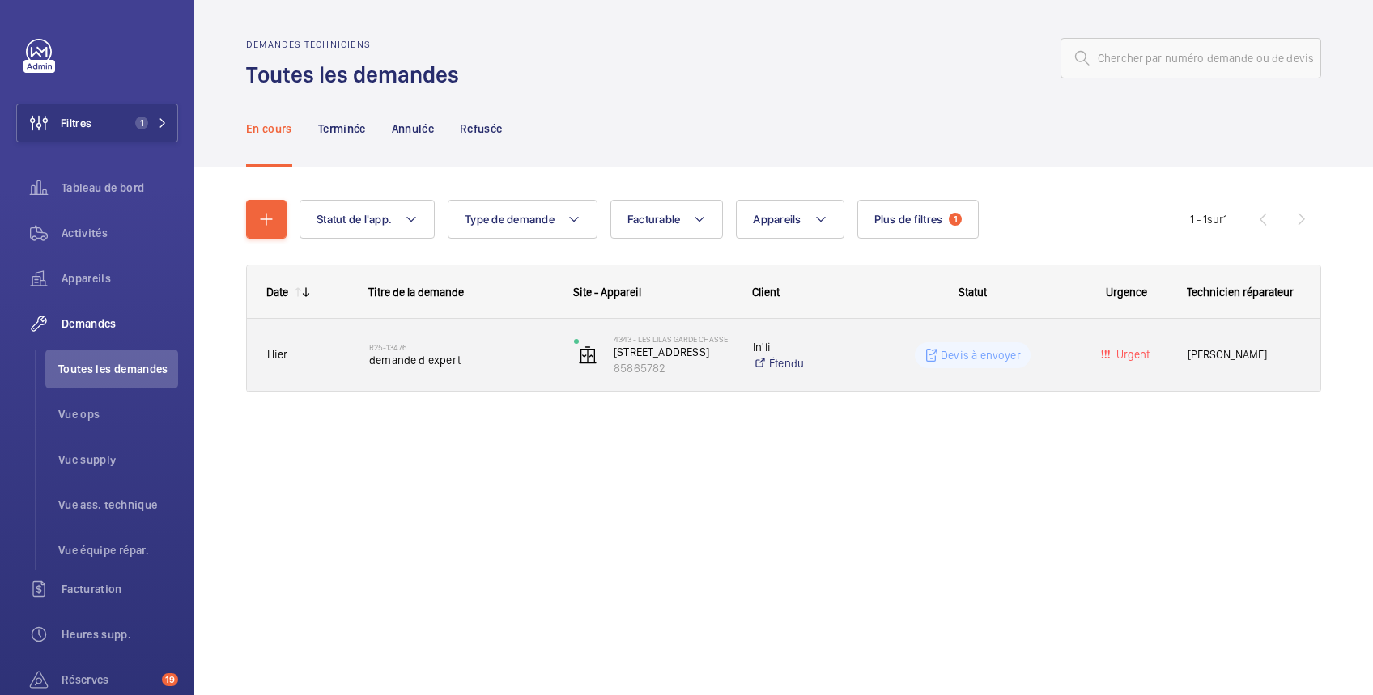
click at [893, 340] on div "Devis à envoyer" at bounding box center [962, 355] width 203 height 58
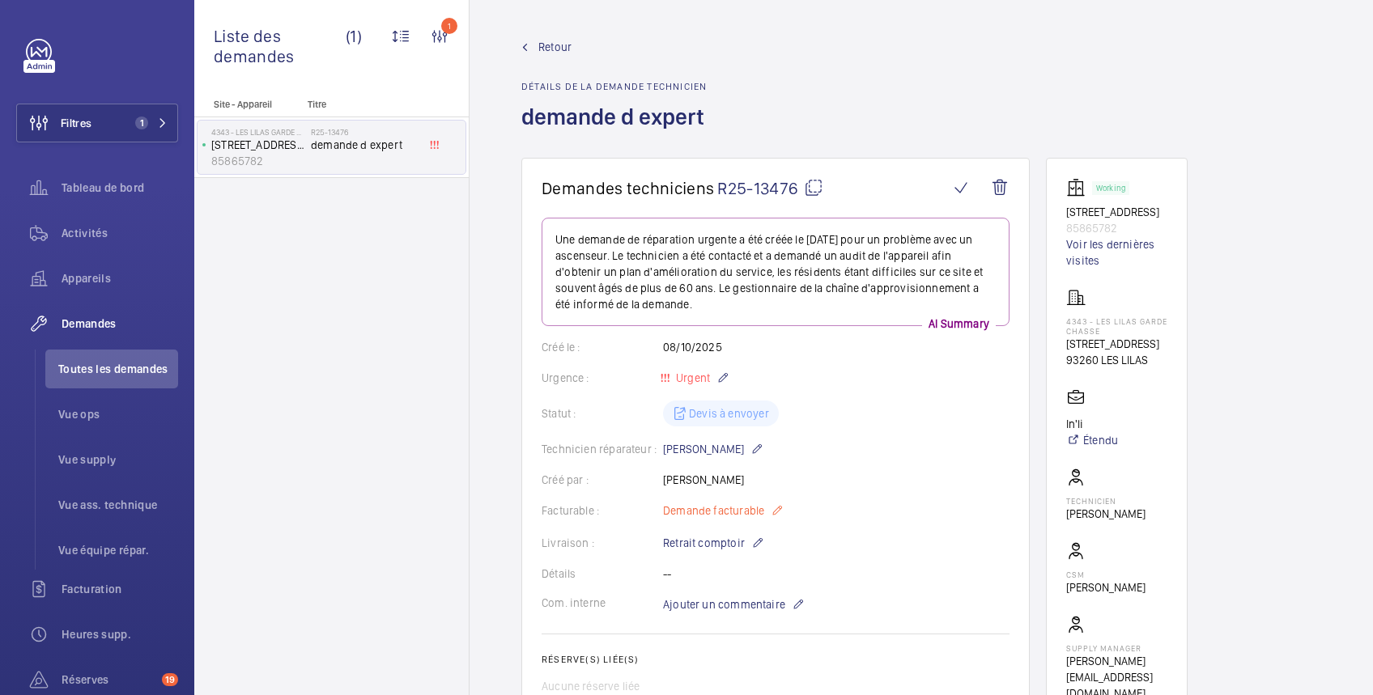
click at [777, 506] on mat-icon at bounding box center [776, 510] width 13 height 19
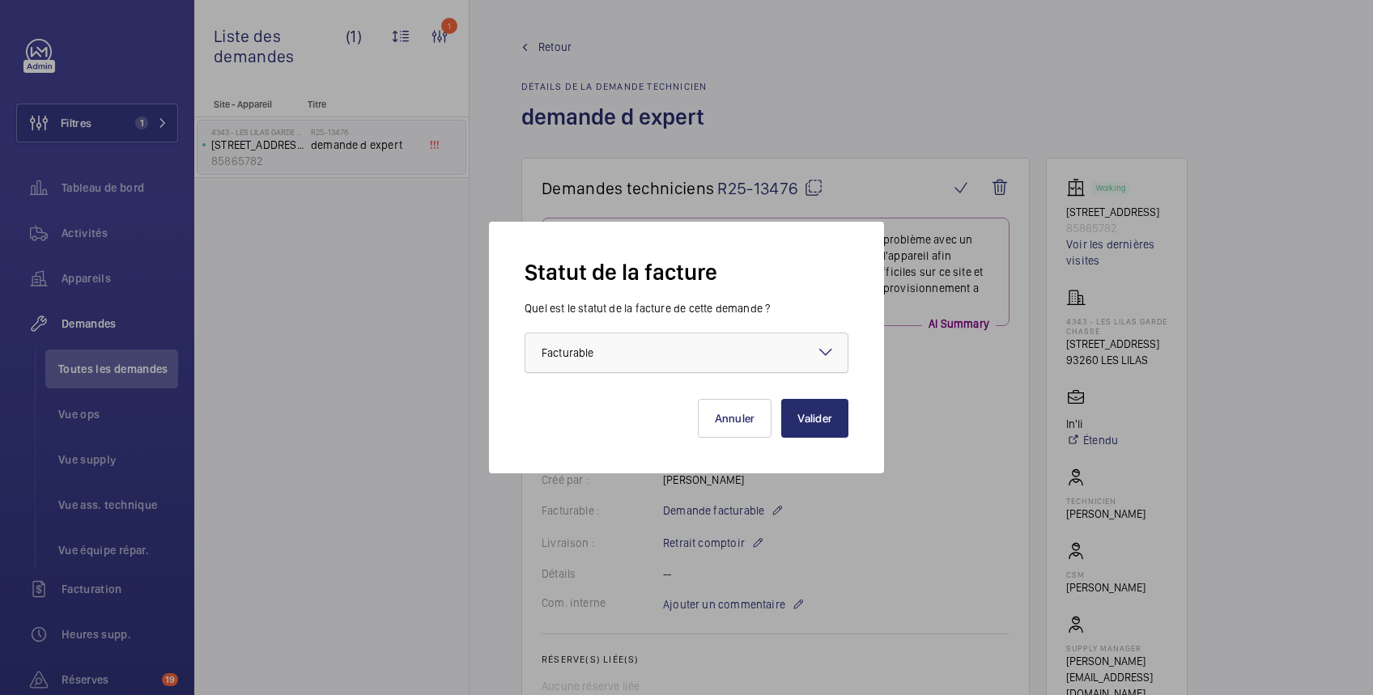
click at [698, 354] on div at bounding box center [686, 352] width 322 height 39
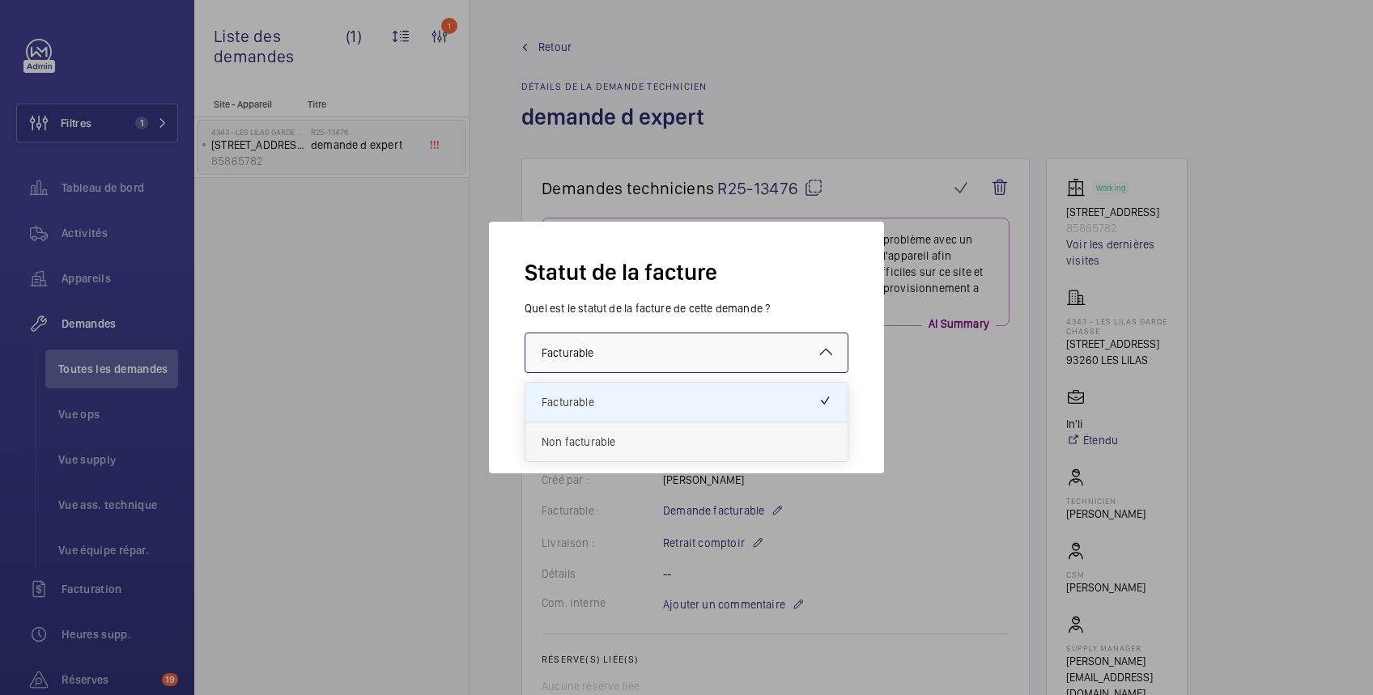
click at [647, 440] on span "Non facturable" at bounding box center [686, 442] width 290 height 16
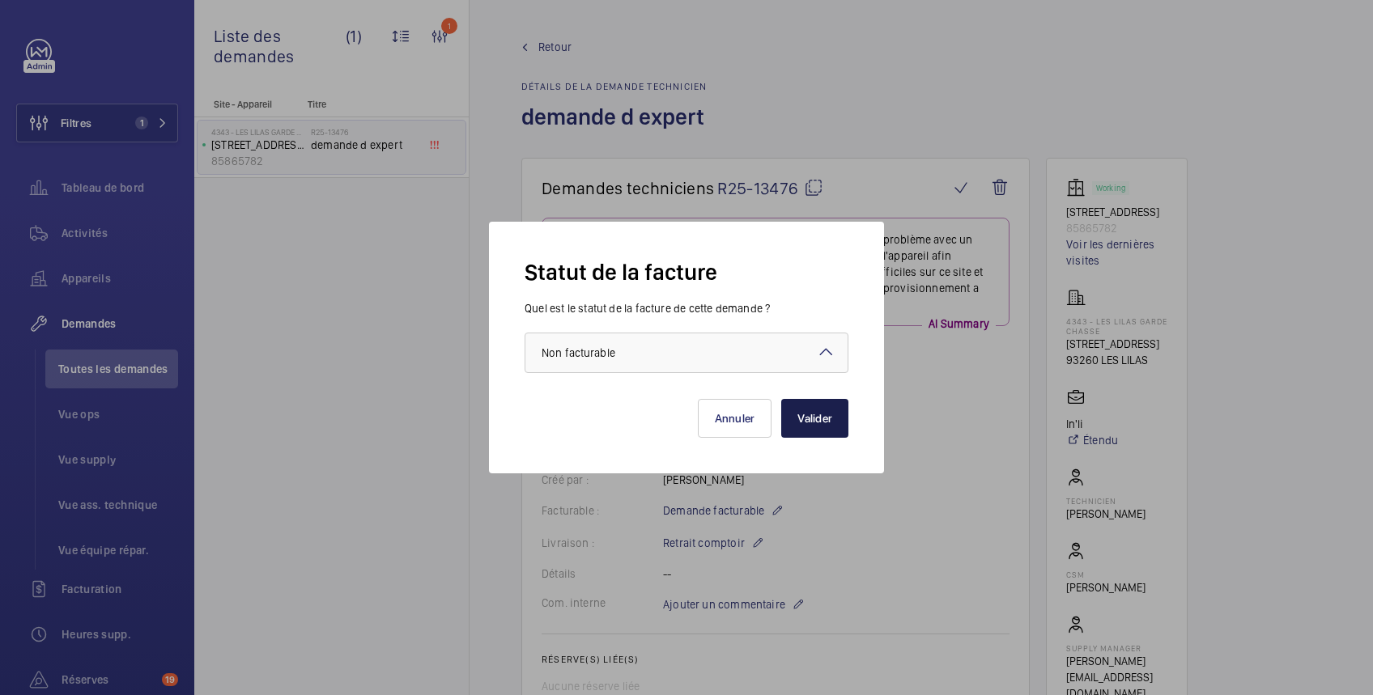
click at [820, 421] on button "Valider" at bounding box center [814, 418] width 67 height 39
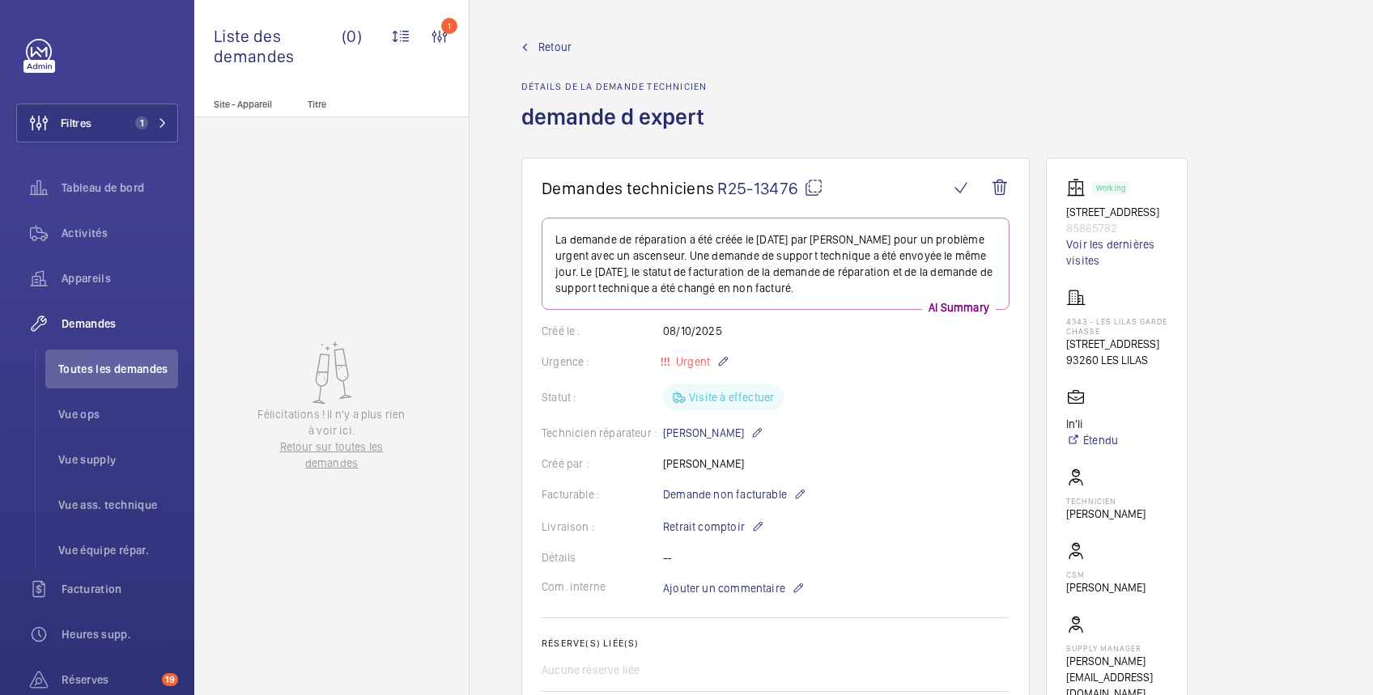
click at [547, 47] on span "Retour" at bounding box center [554, 47] width 33 height 16
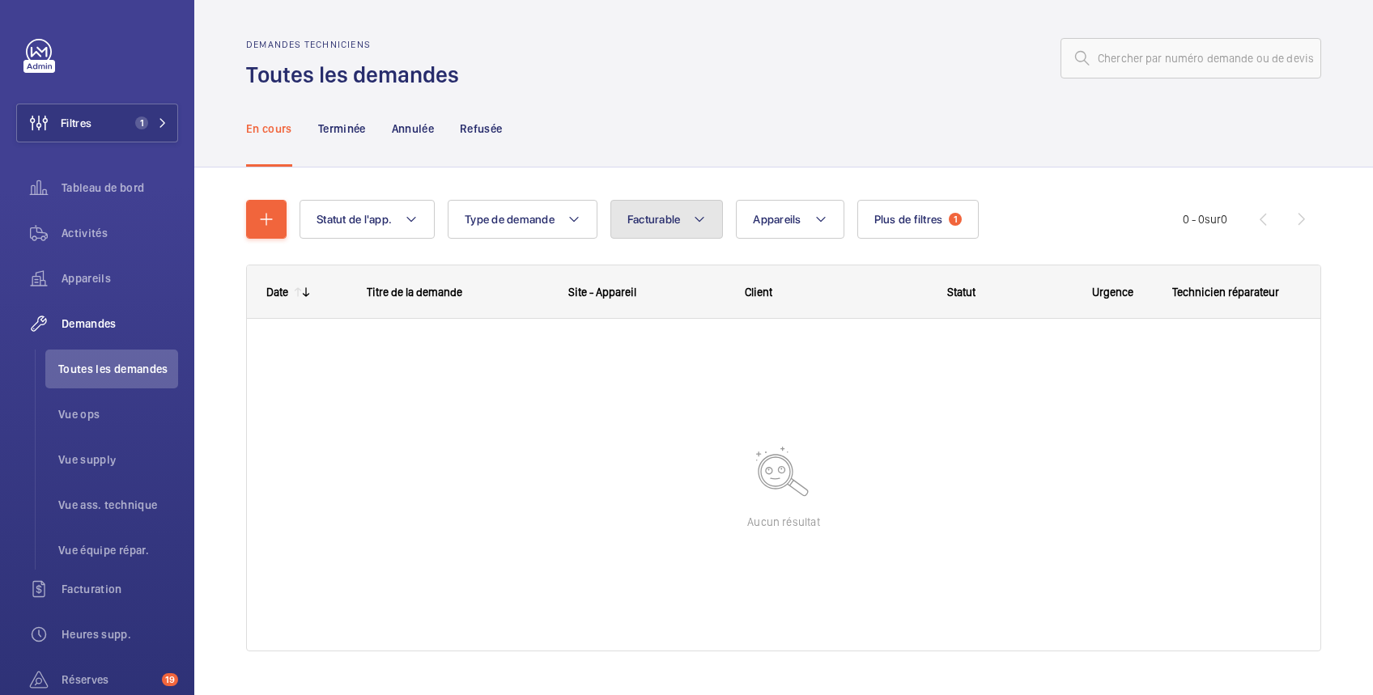
click at [668, 223] on span "Facturable" at bounding box center [653, 219] width 53 height 13
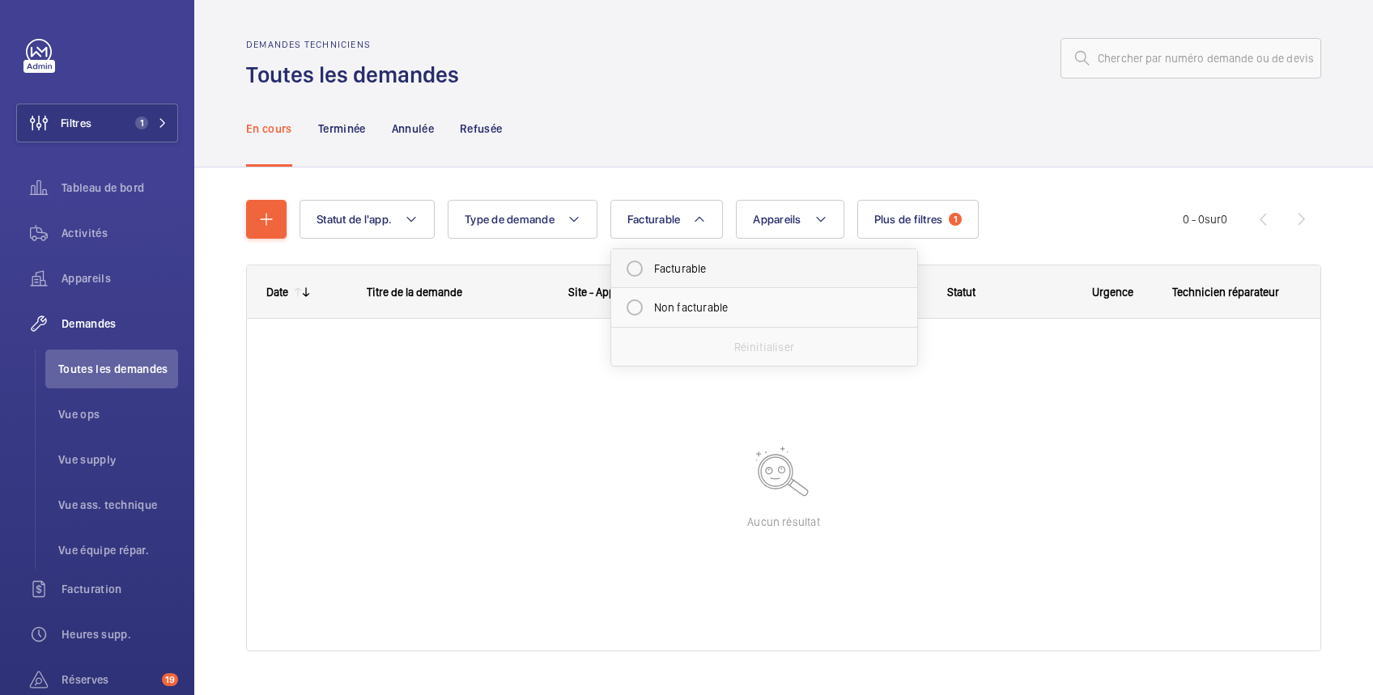
click at [667, 268] on mat-radio-button "Facturable" at bounding box center [763, 269] width 291 height 32
radio input "true"
click at [943, 219] on span "Plus de filtres" at bounding box center [927, 219] width 69 height 13
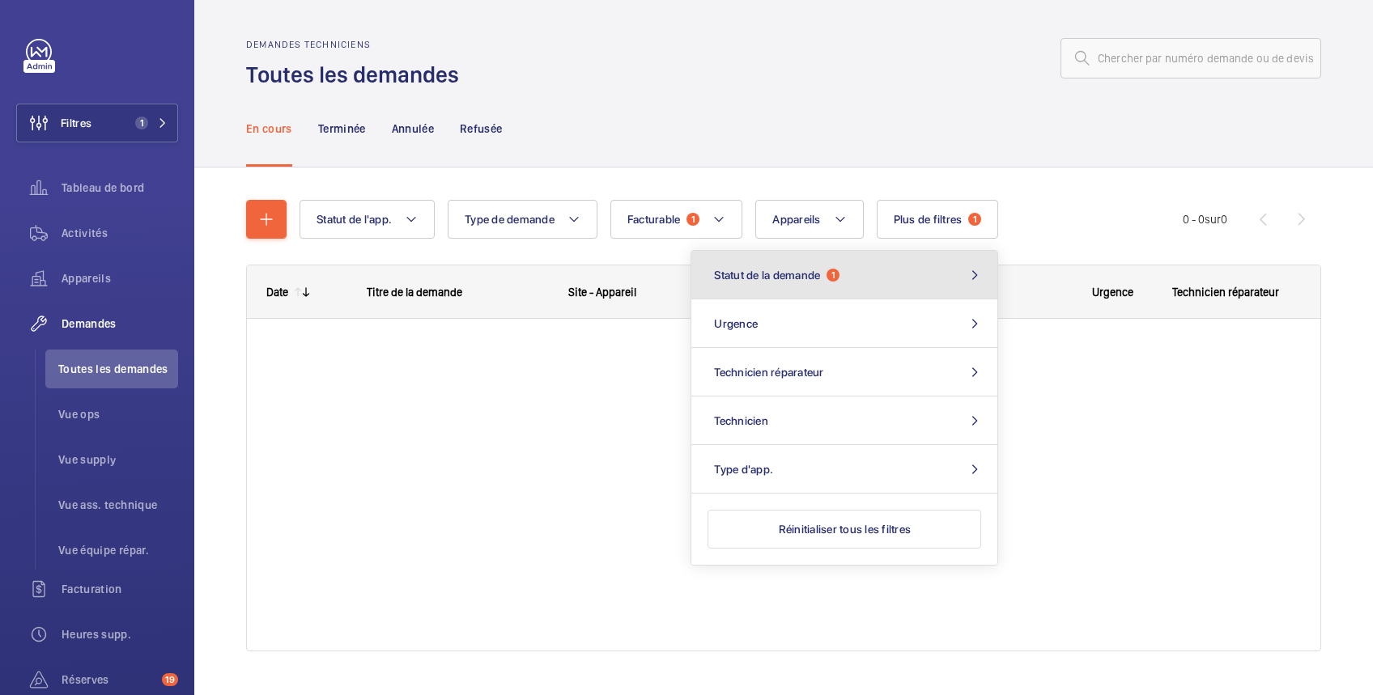
click at [893, 269] on button "Statut de la demande 1" at bounding box center [844, 275] width 306 height 49
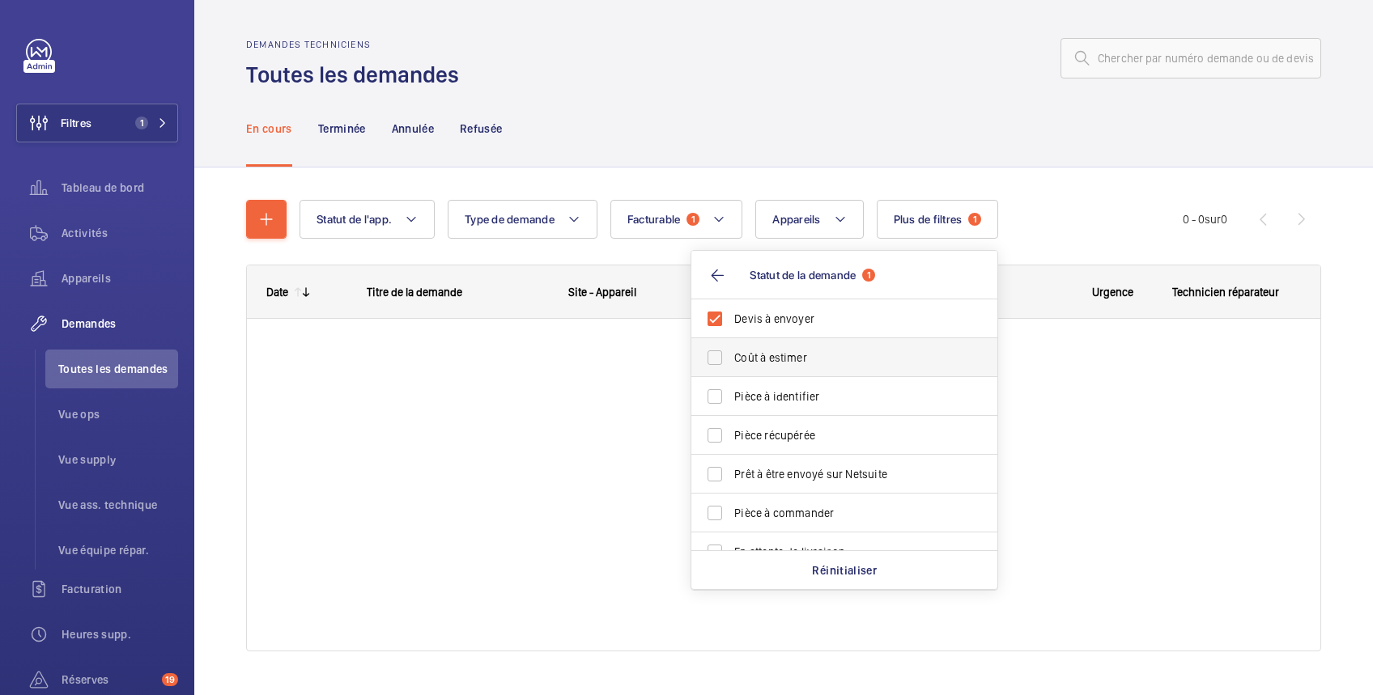
click at [863, 359] on span "Coût à estimer" at bounding box center [845, 358] width 223 height 16
click at [731, 359] on input "Coût à estimer" at bounding box center [714, 358] width 32 height 32
checkbox input "true"
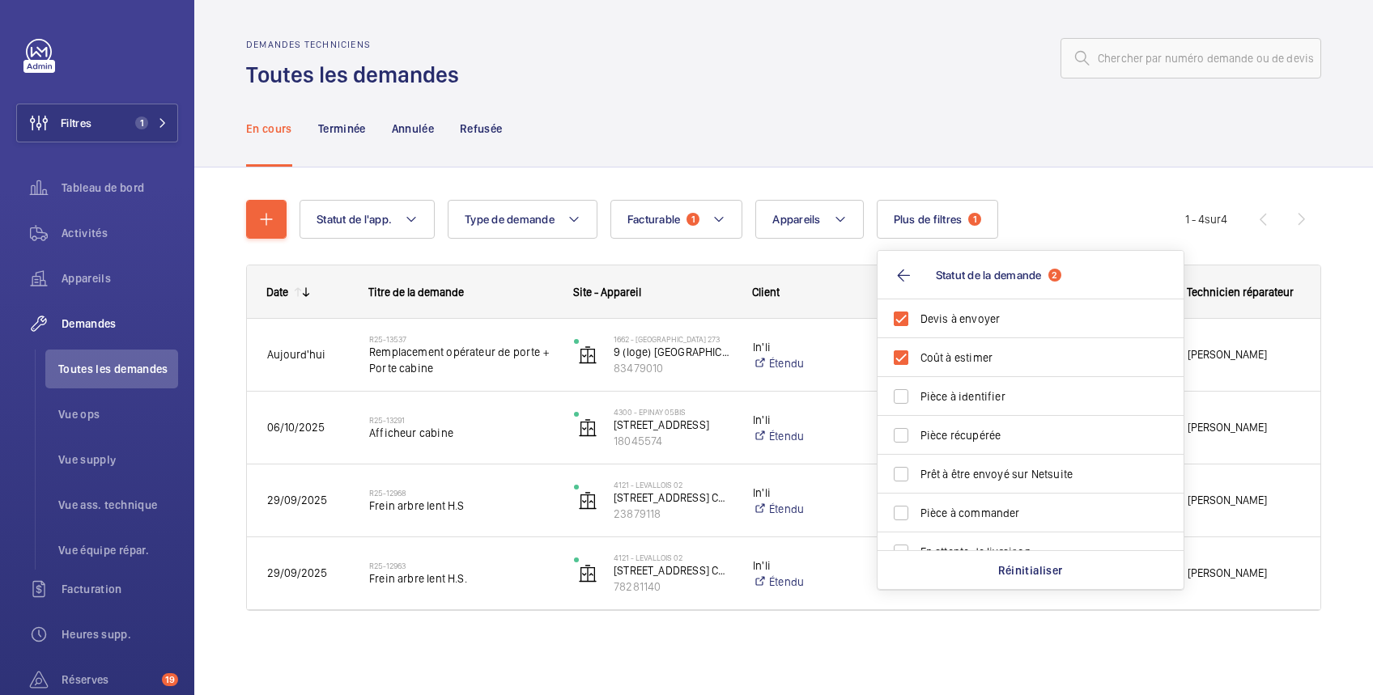
click at [835, 65] on div at bounding box center [895, 58] width 852 height 39
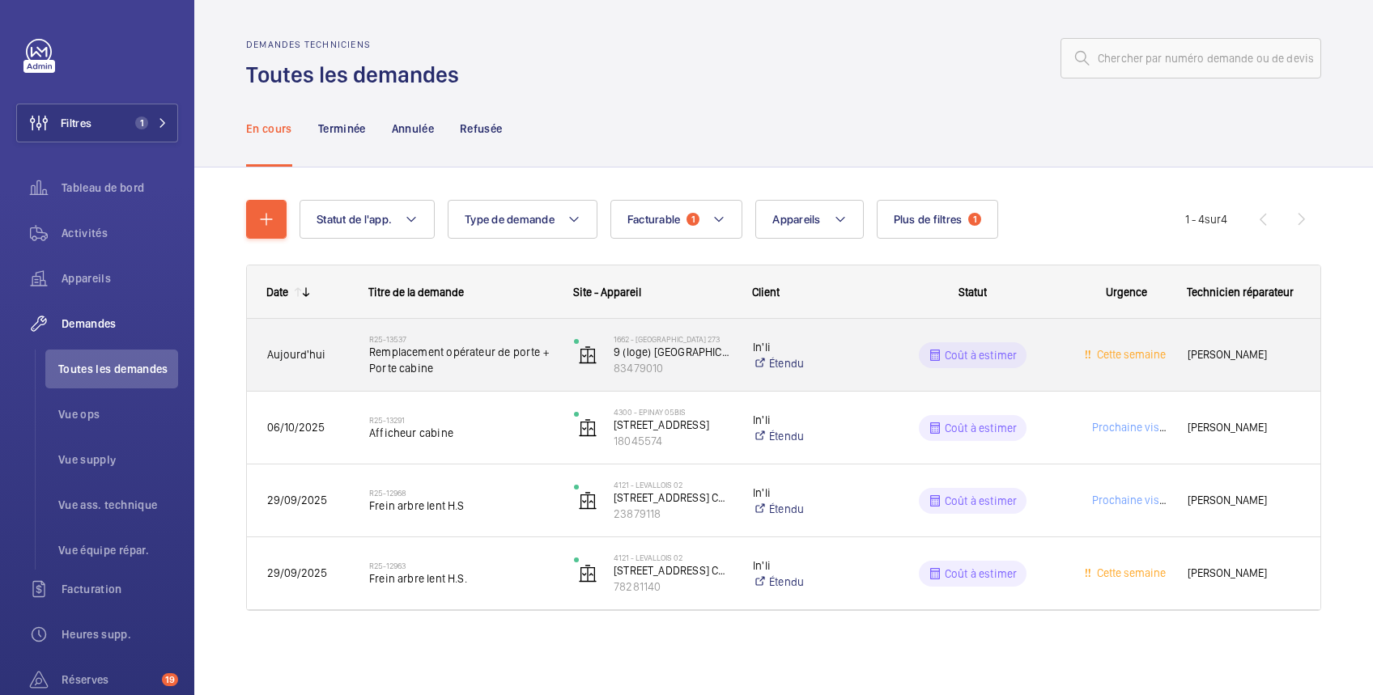
click at [912, 356] on wm-front-pills-cell "Coût à estimer" at bounding box center [973, 355] width 184 height 26
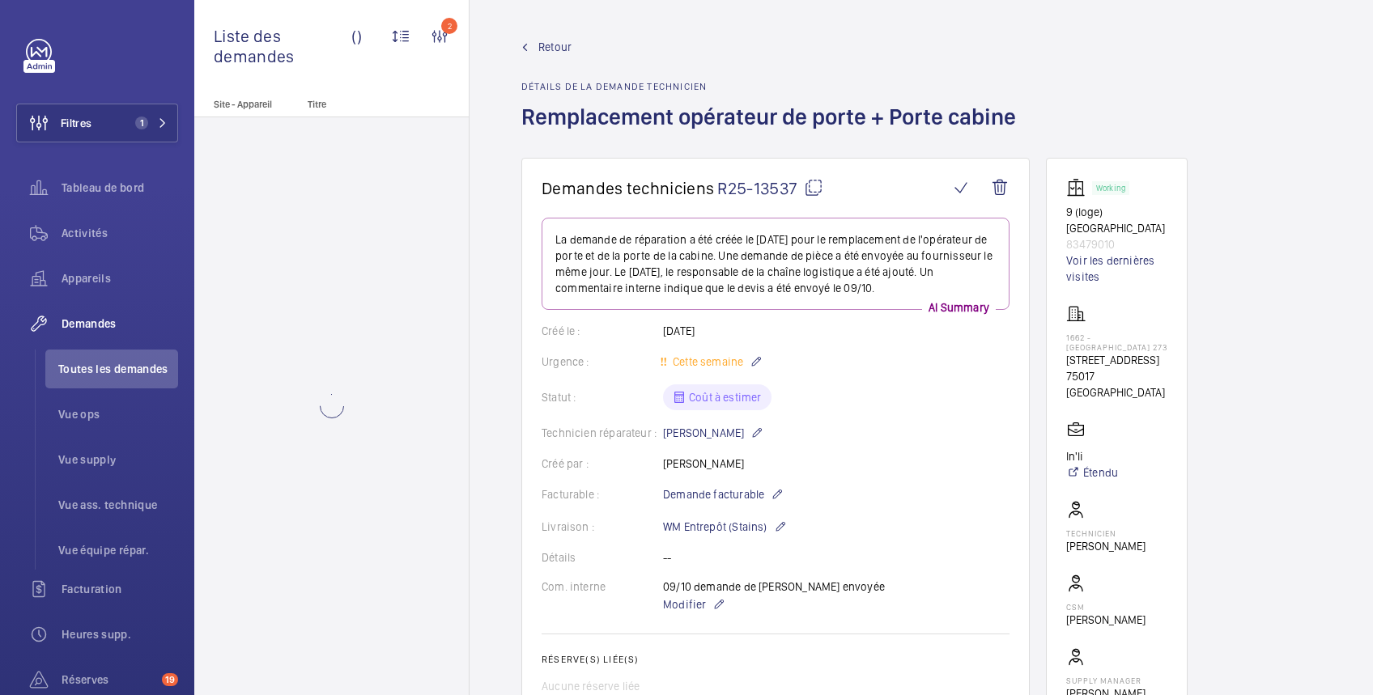
scroll to position [287, 0]
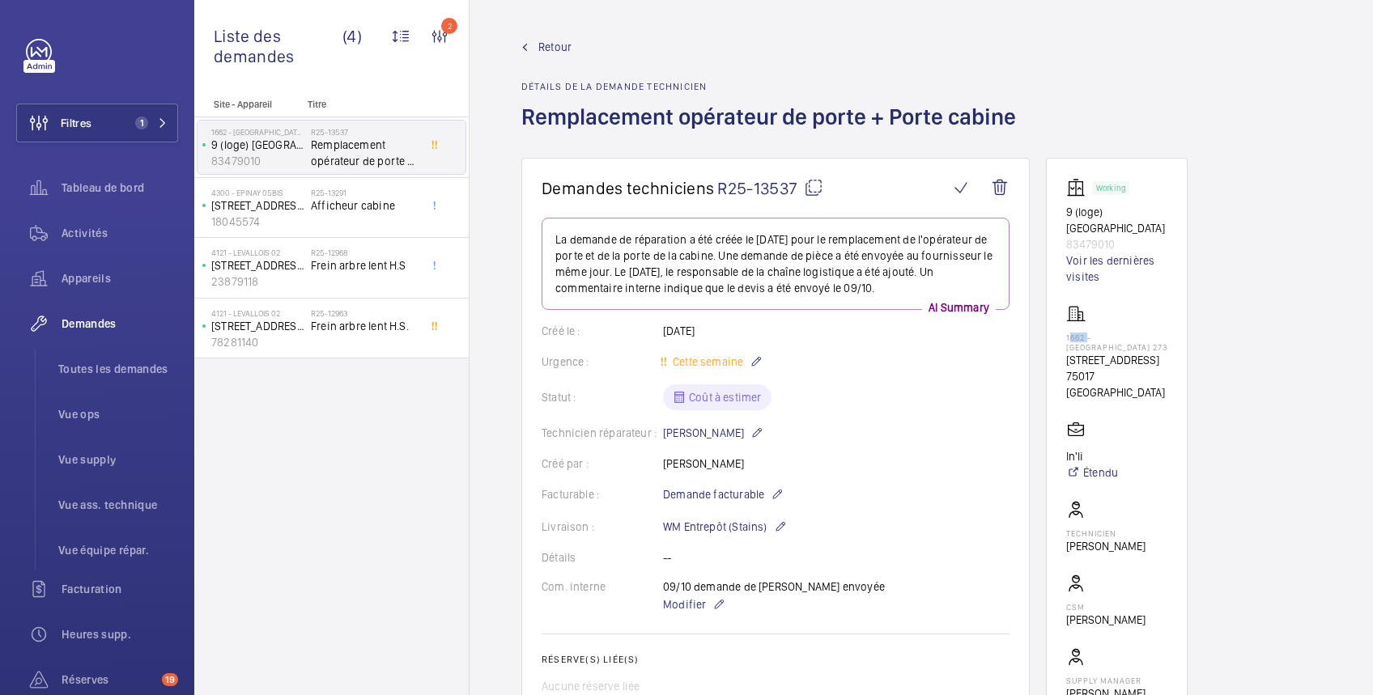
drag, startPoint x: 1068, startPoint y: 337, endPoint x: 1088, endPoint y: 337, distance: 19.4
click at [1088, 337] on p "1662 - [GEOGRAPHIC_DATA] 273" at bounding box center [1116, 342] width 101 height 19
drag, startPoint x: 1088, startPoint y: 337, endPoint x: 1057, endPoint y: 336, distance: 30.8
click at [1054, 337] on wm-front-card "Working 9 (loge) [GEOGRAPHIC_DATA] 83479010 Voir les dernières visites 1662 - […" at bounding box center [1117, 456] width 142 height 596
drag, startPoint x: 1061, startPoint y: 335, endPoint x: 1147, endPoint y: 365, distance: 90.9
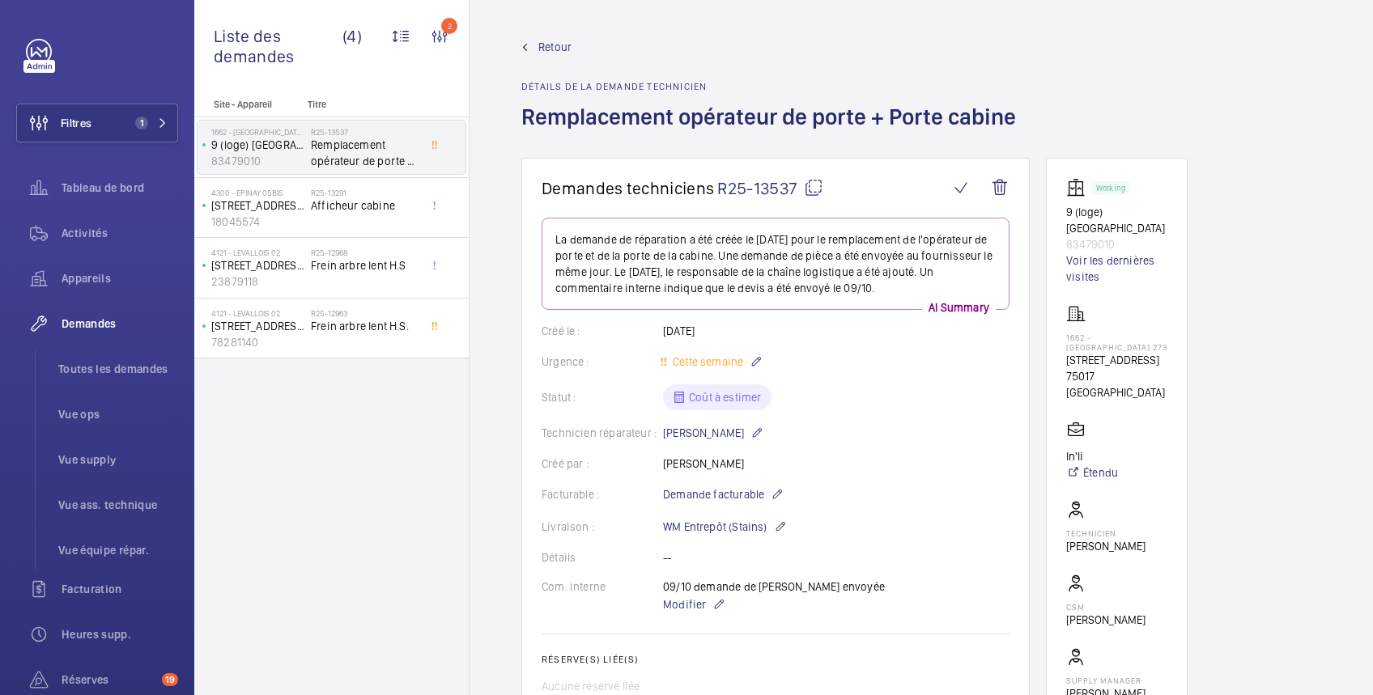
click at [1147, 365] on wm-front-card "Working 9 (loge) [GEOGRAPHIC_DATA] 83479010 Voir les dernières visites 1662 - […" at bounding box center [1117, 456] width 142 height 596
copy div "1662 - [GEOGRAPHIC_DATA] 273 [STREET_ADDRESS]"
